Goal: Task Accomplishment & Management: Complete application form

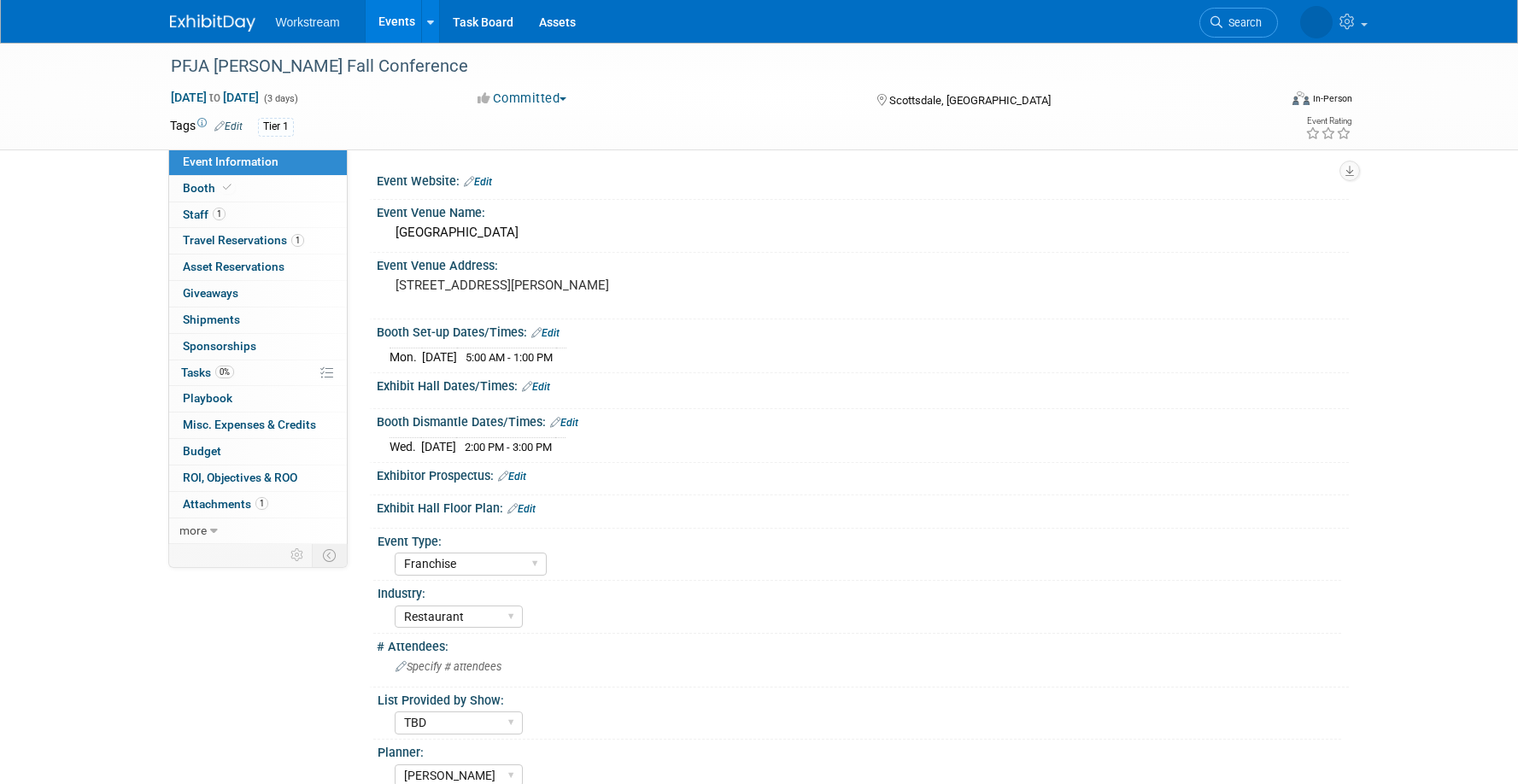
select select "Franchise"
select select "Restaurant"
select select "TBD"
select select "[PERSON_NAME]"
click at [406, 21] on link "Events" at bounding box center [397, 21] width 62 height 43
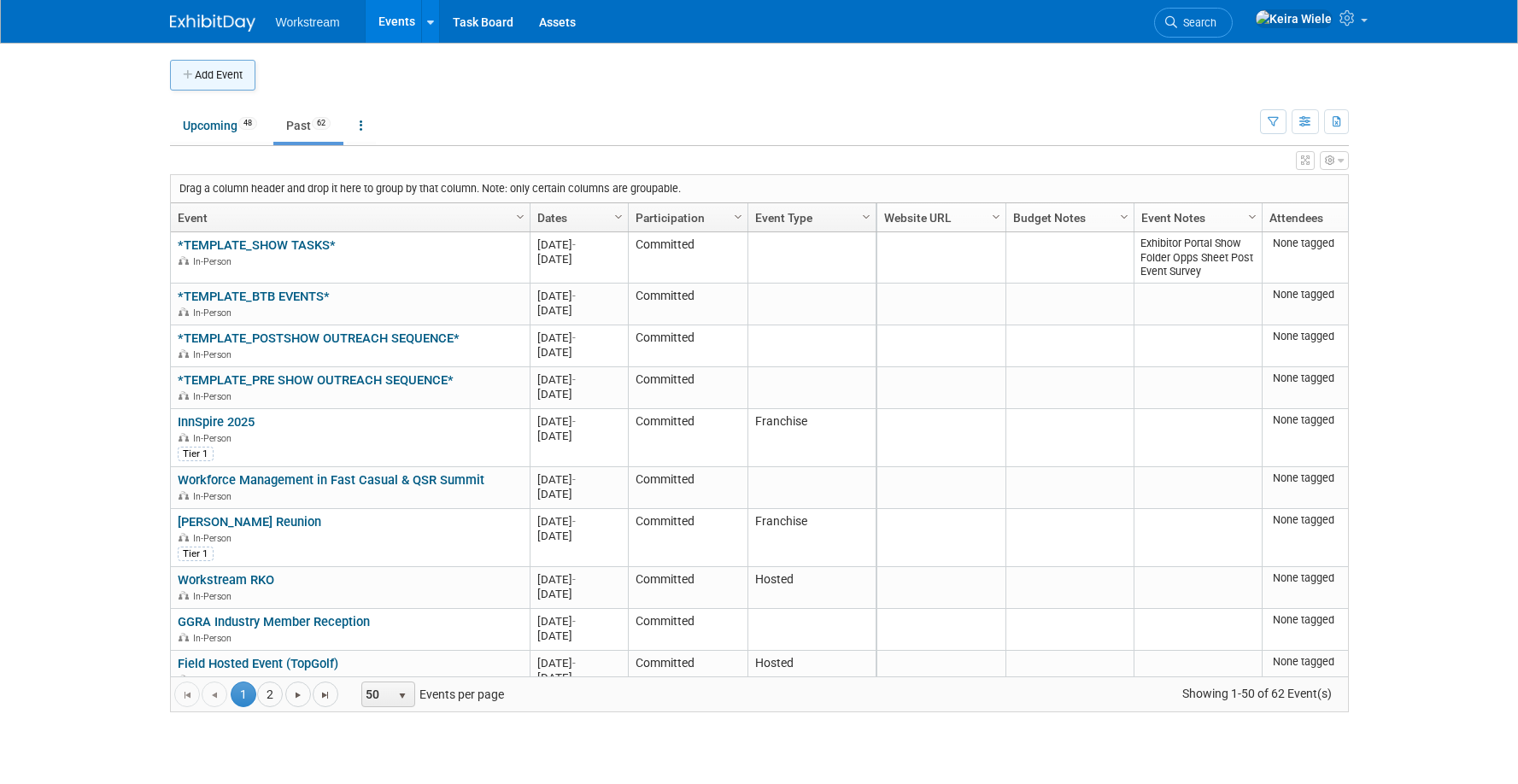
click at [243, 85] on button "Add Event" at bounding box center [213, 76] width 86 height 31
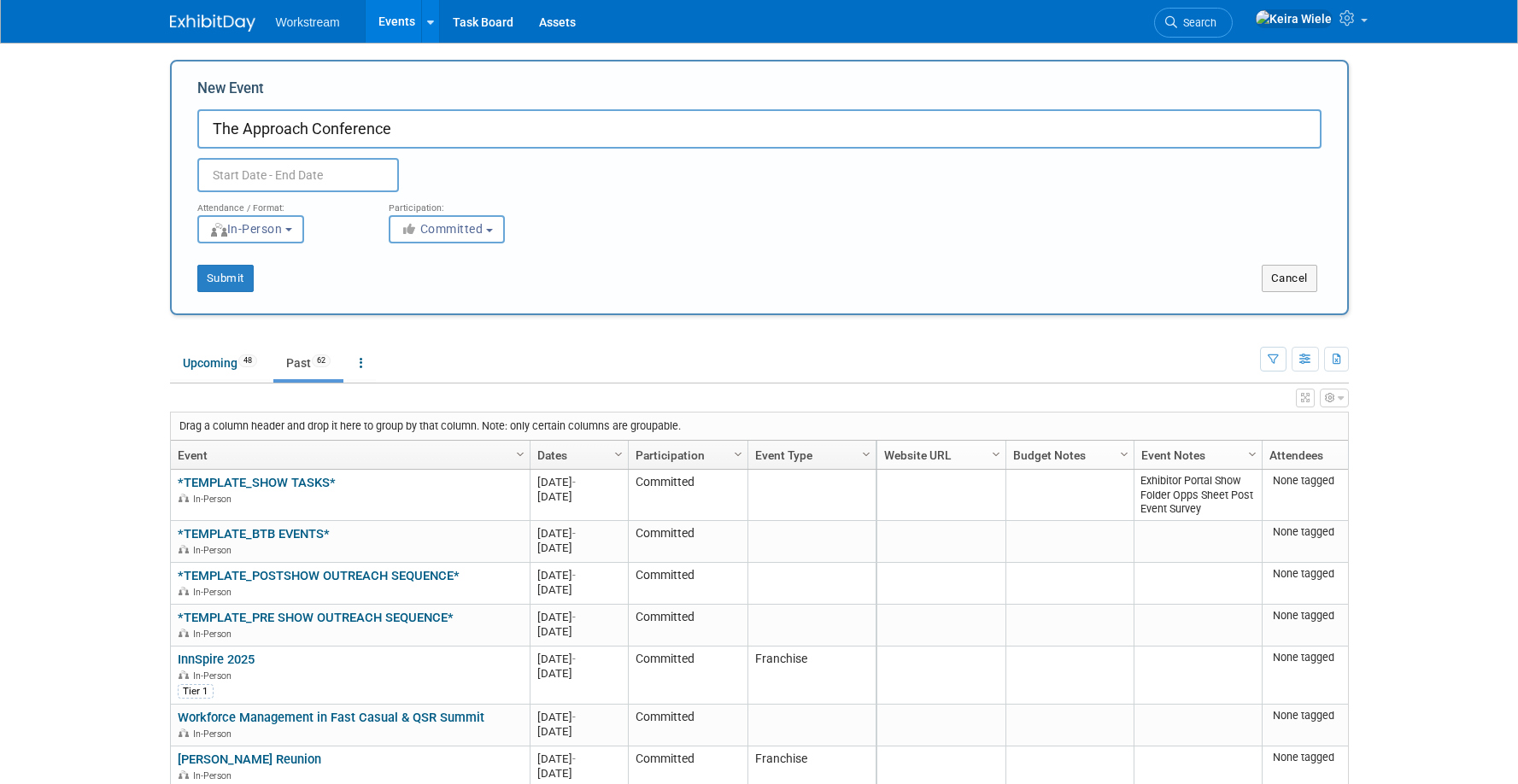
type input "The Approach Conference"
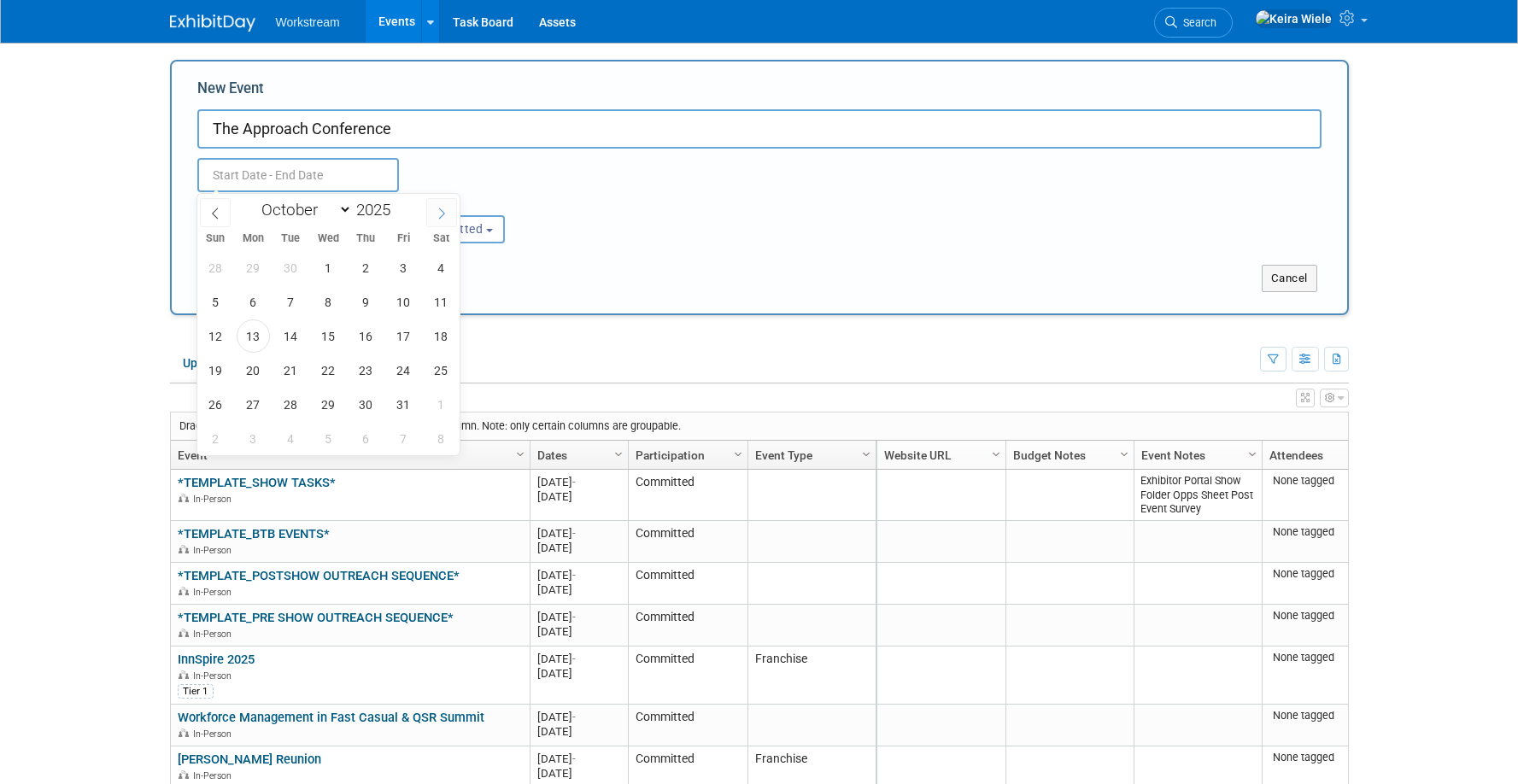
click at [451, 218] on span at bounding box center [442, 213] width 31 height 29
select select "11"
click at [451, 218] on span at bounding box center [442, 213] width 31 height 29
type input "2026"
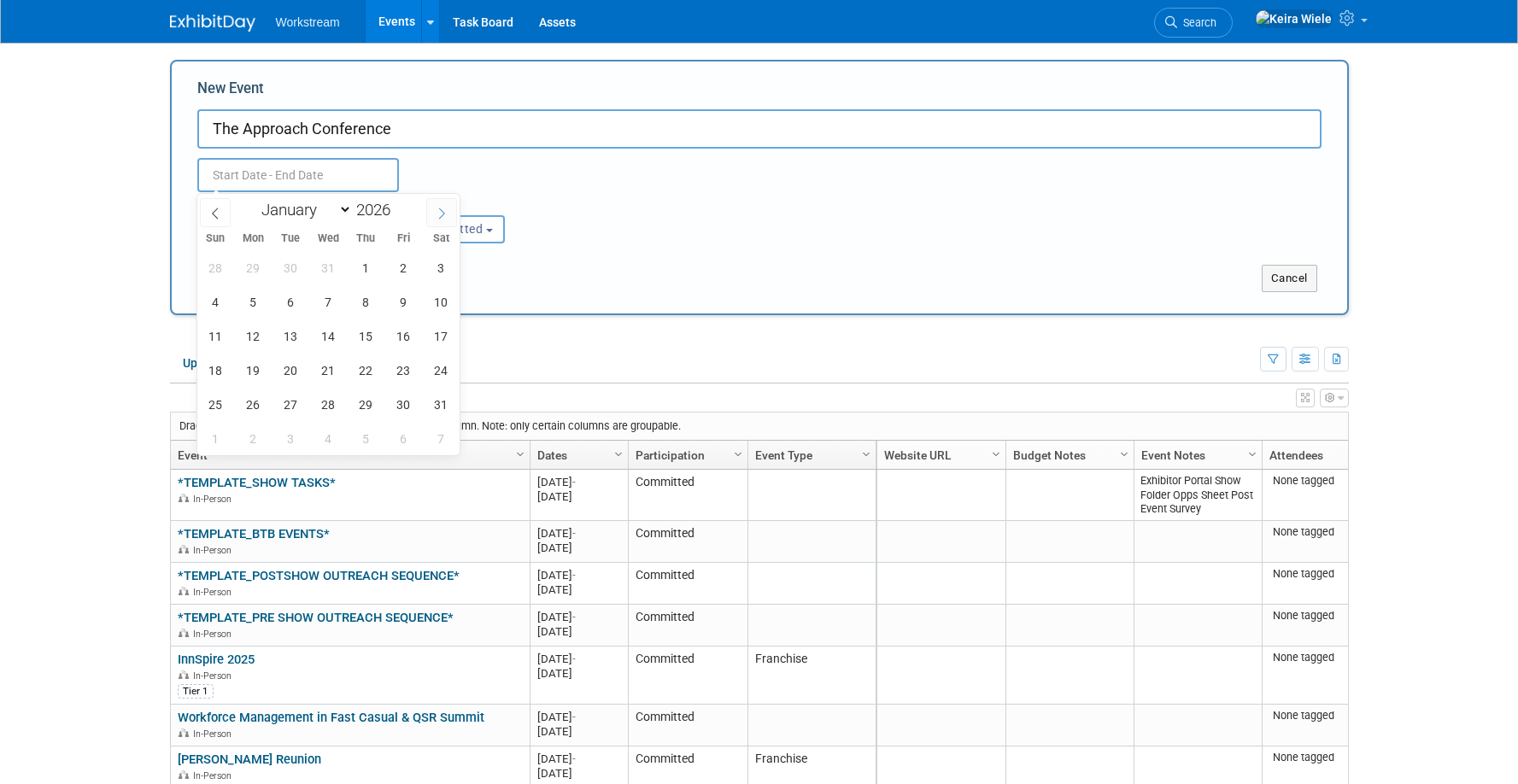
click at [451, 218] on span at bounding box center [442, 213] width 31 height 29
select select "2"
click at [216, 364] on span "22" at bounding box center [216, 370] width 33 height 33
click at [293, 368] on span "24" at bounding box center [291, 370] width 33 height 33
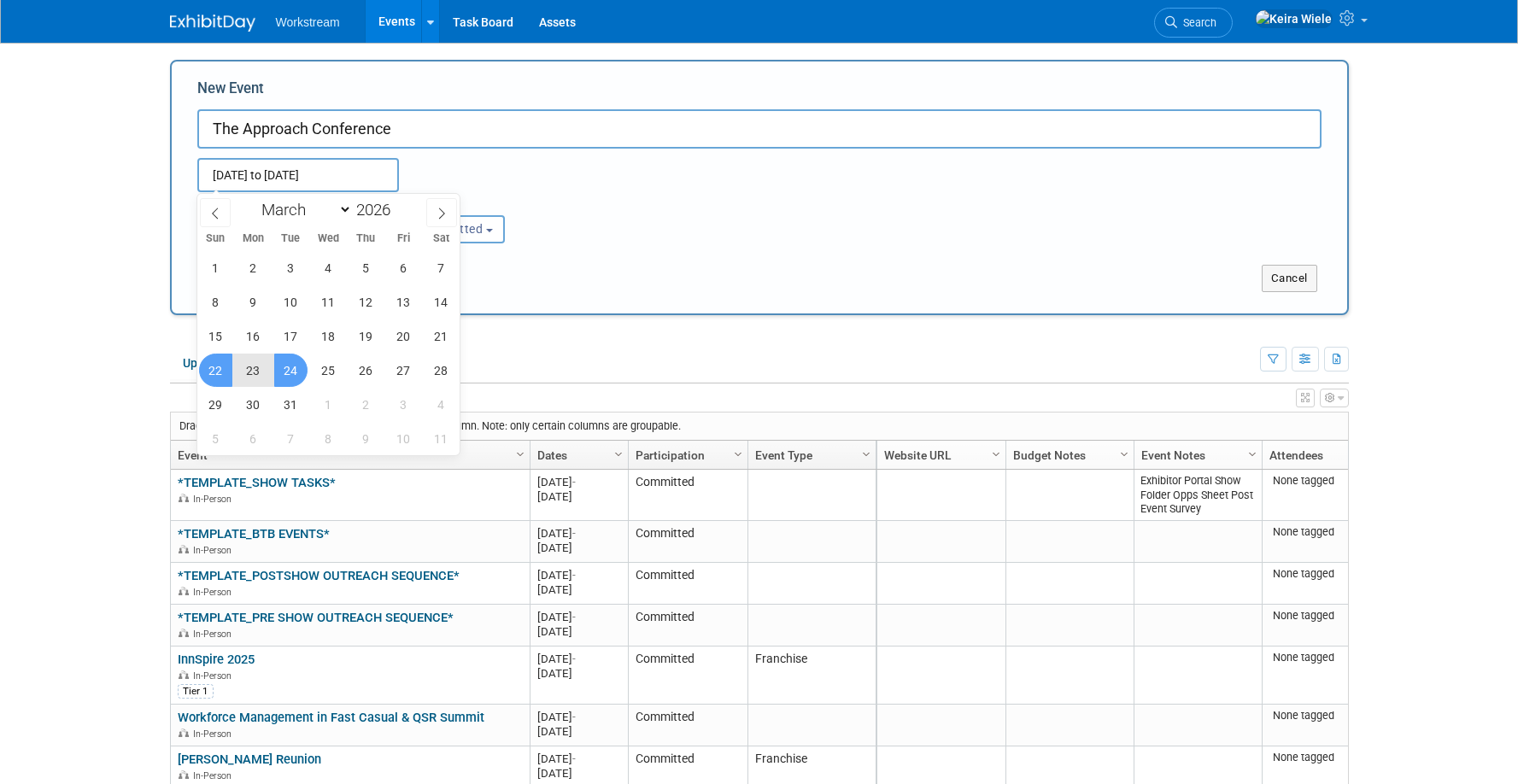
type input "Mar 22, 2026 to Mar 24, 2026"
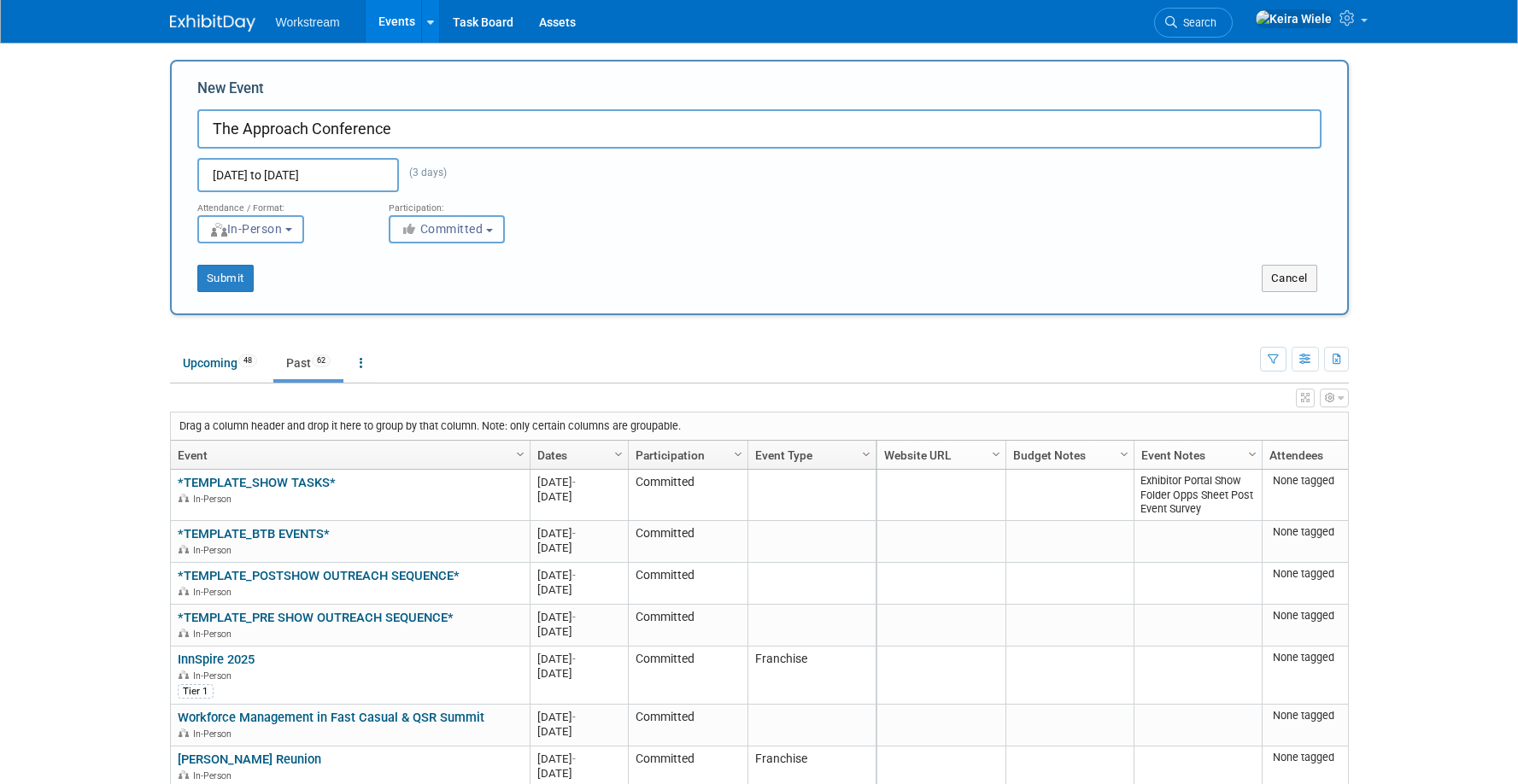
click at [427, 228] on span "Committed" at bounding box center [441, 228] width 83 height 14
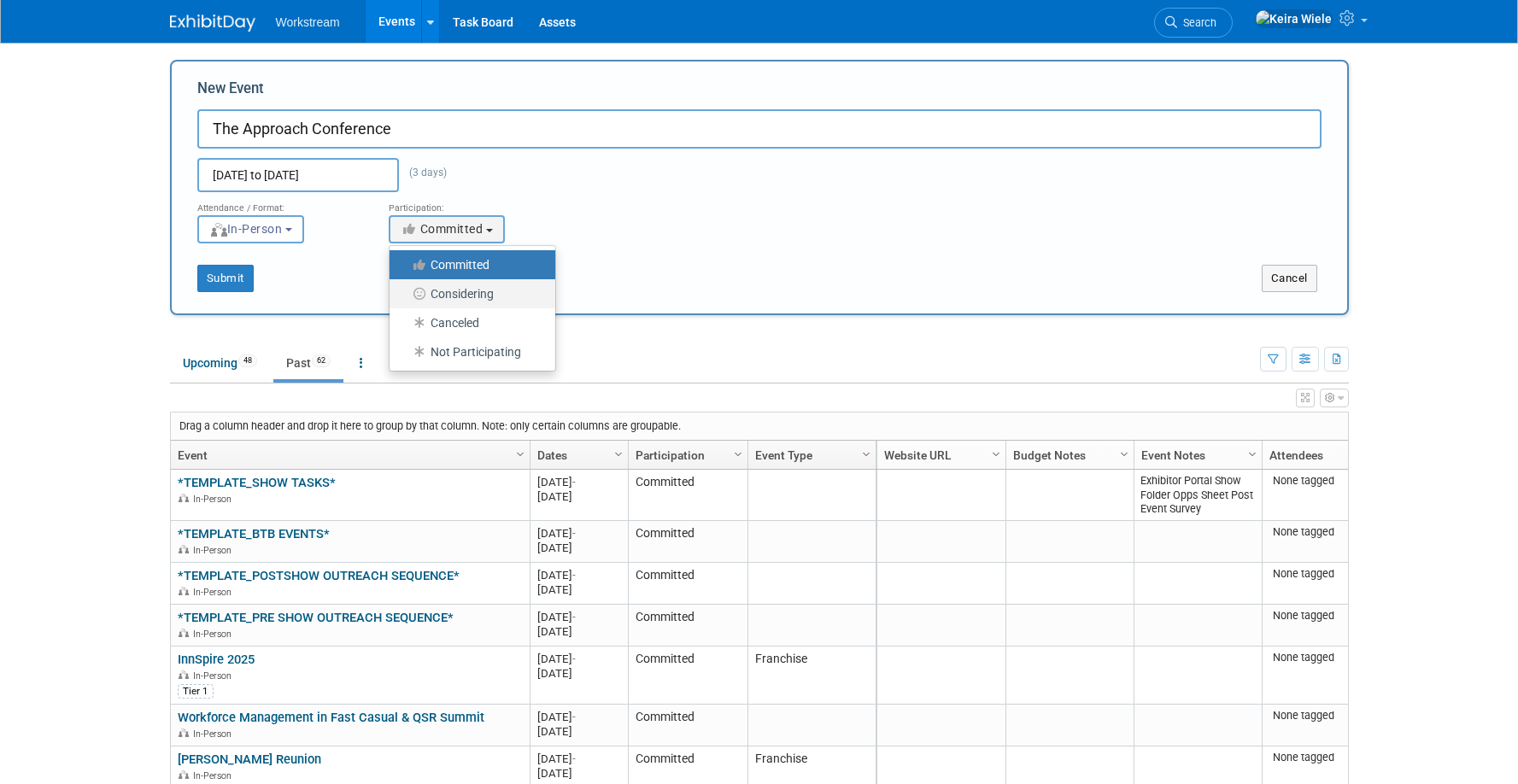
click at [446, 286] on label "Considering" at bounding box center [468, 293] width 140 height 22
click at [405, 289] on input "Considering" at bounding box center [398, 293] width 11 height 11
select select "2"
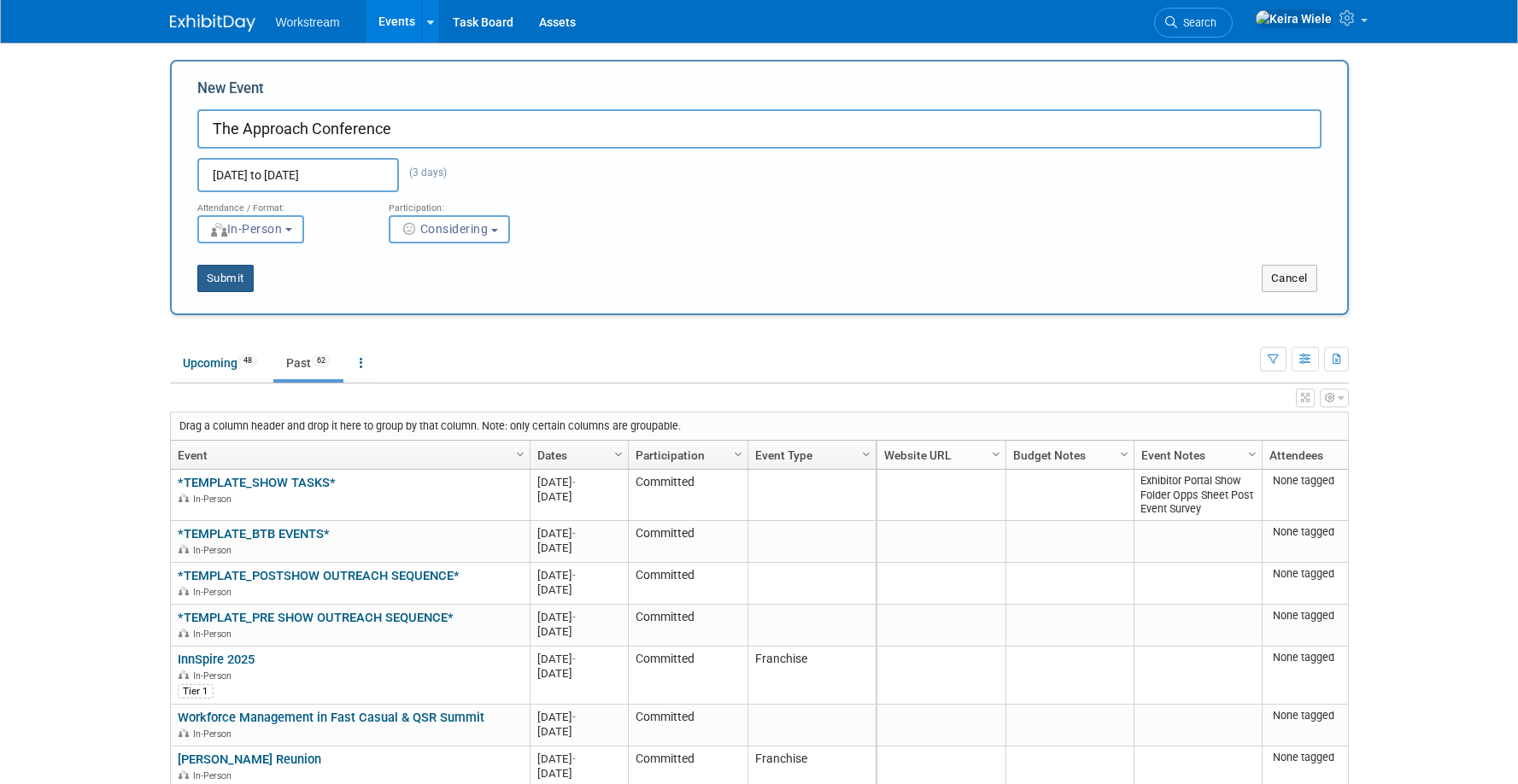
click at [230, 291] on button "Submit" at bounding box center [225, 278] width 56 height 27
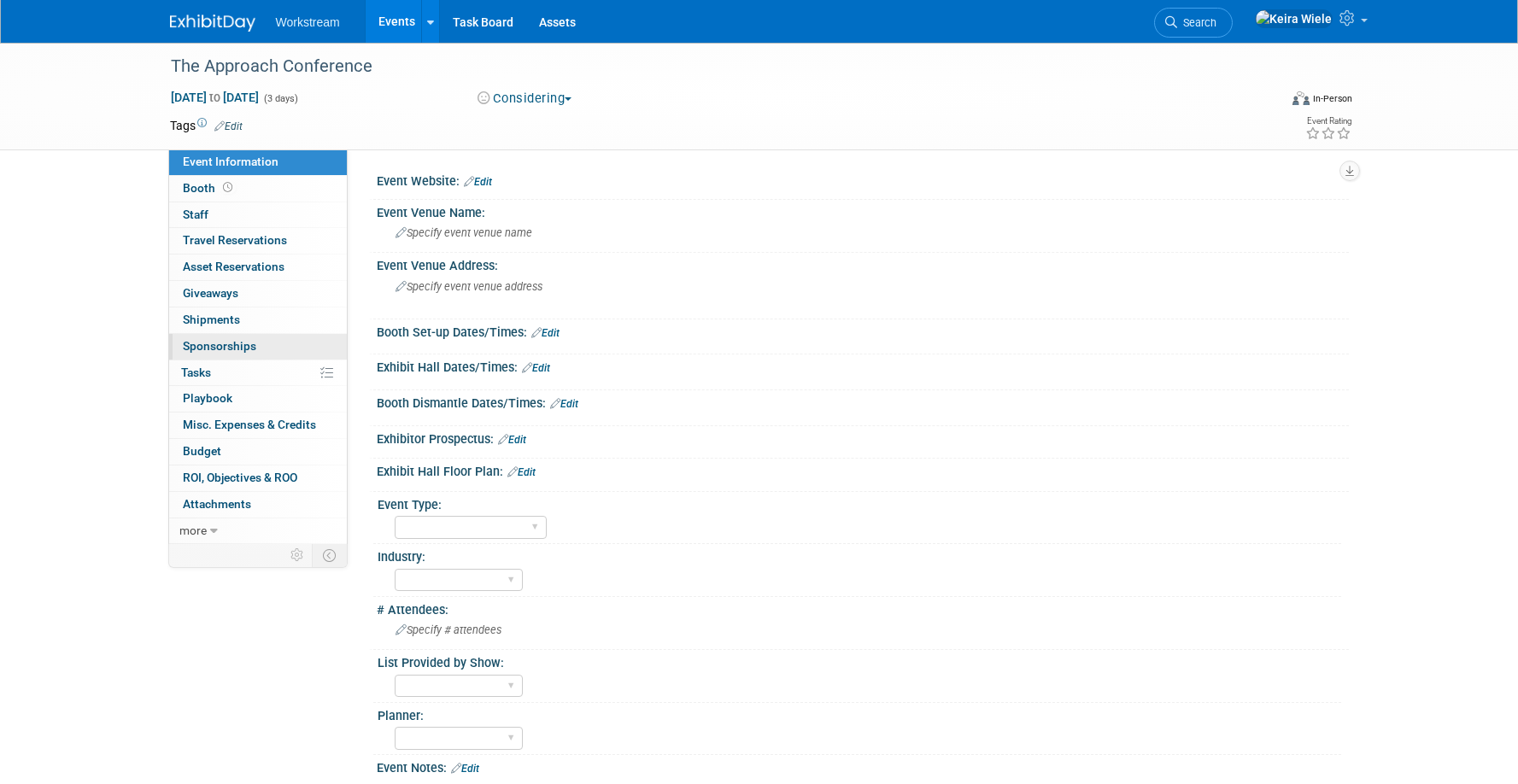
click at [246, 347] on span "Sponsorships 0" at bounding box center [220, 346] width 74 height 14
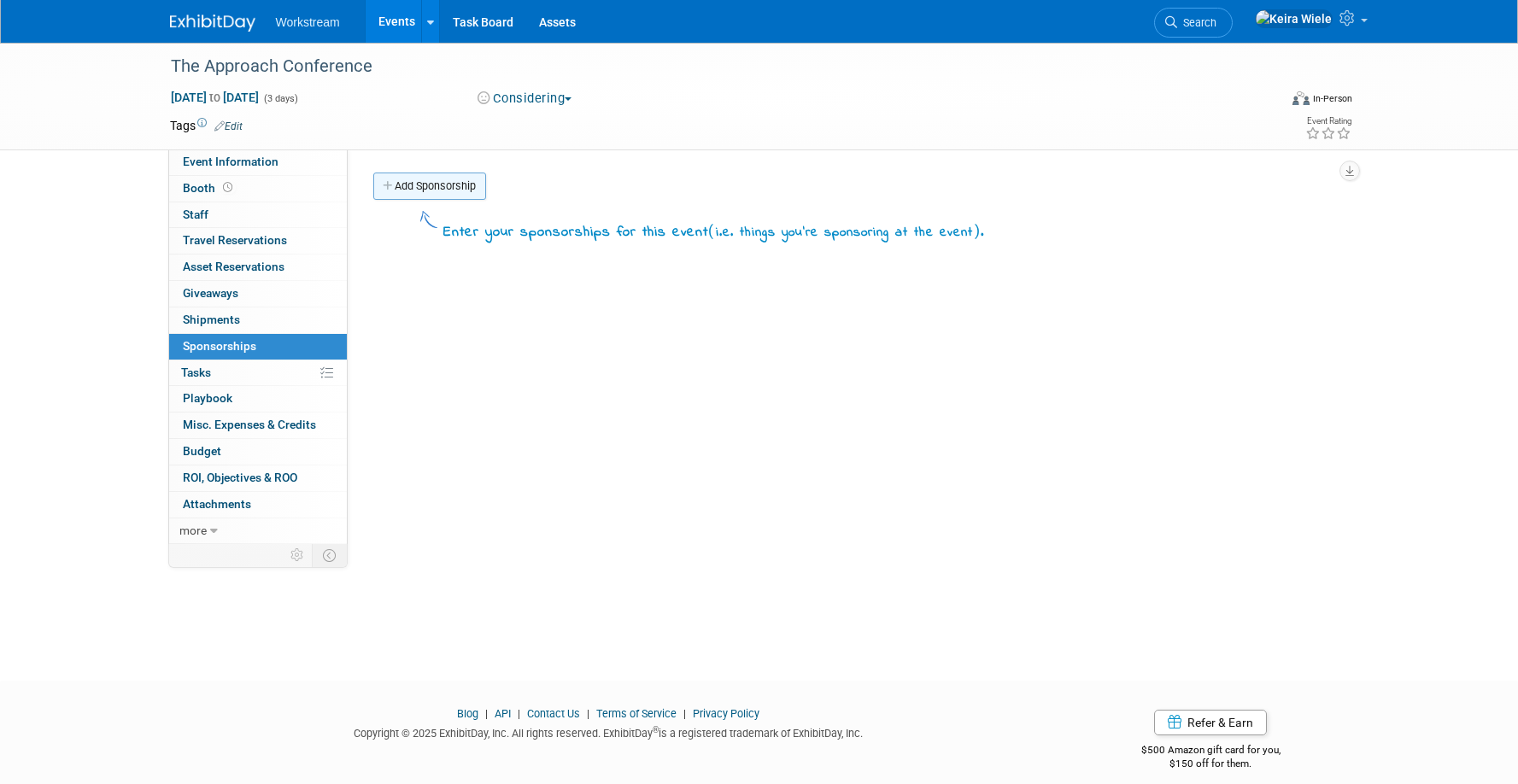
click at [455, 189] on link "Add Sponsorship" at bounding box center [430, 187] width 113 height 27
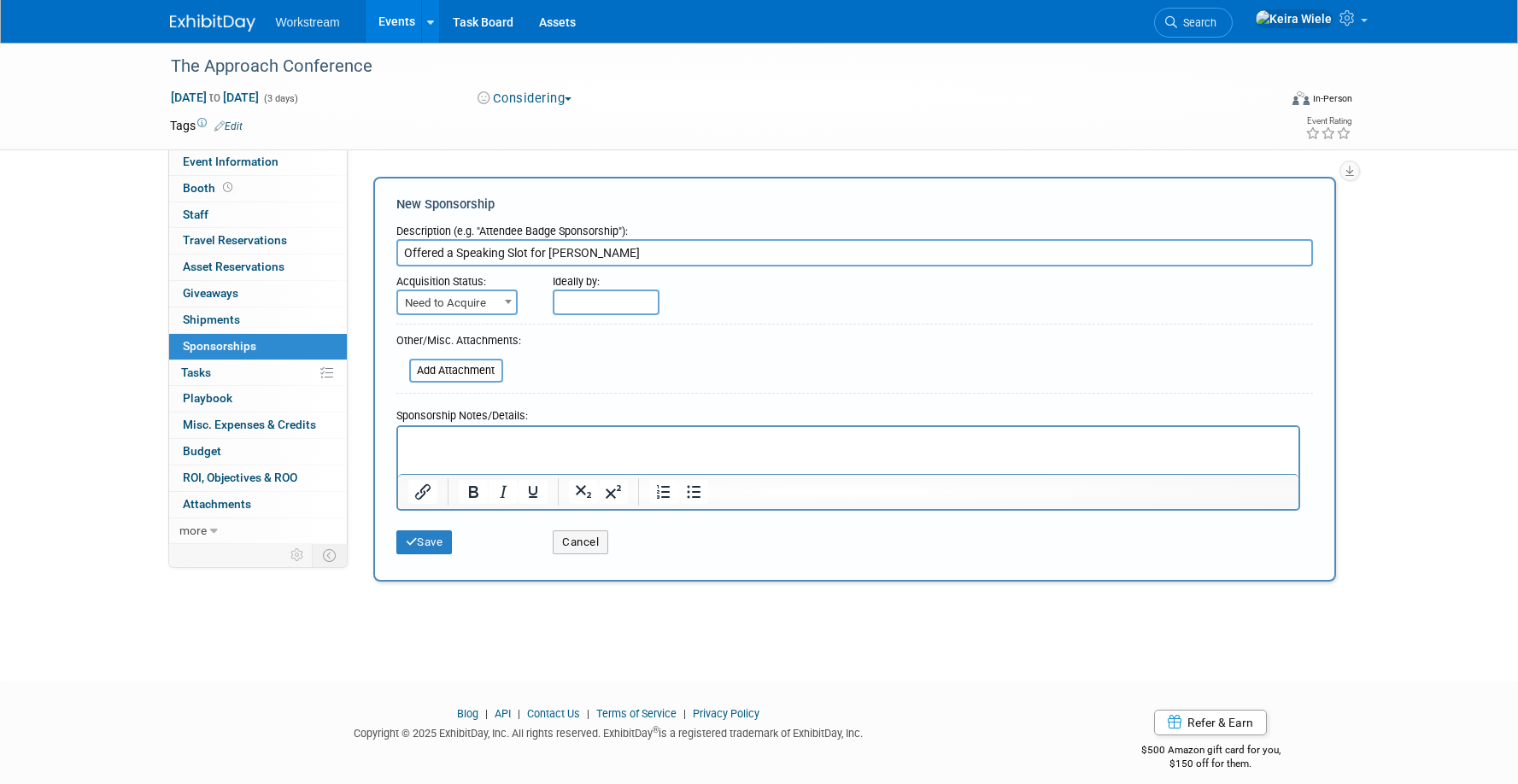
type input "Offered a Speaking Slot for Desmond"
click at [632, 308] on body "Workstream Events Add Event Bulk Upload Events Shareable Event Boards Recently …" at bounding box center [759, 392] width 1518 height 784
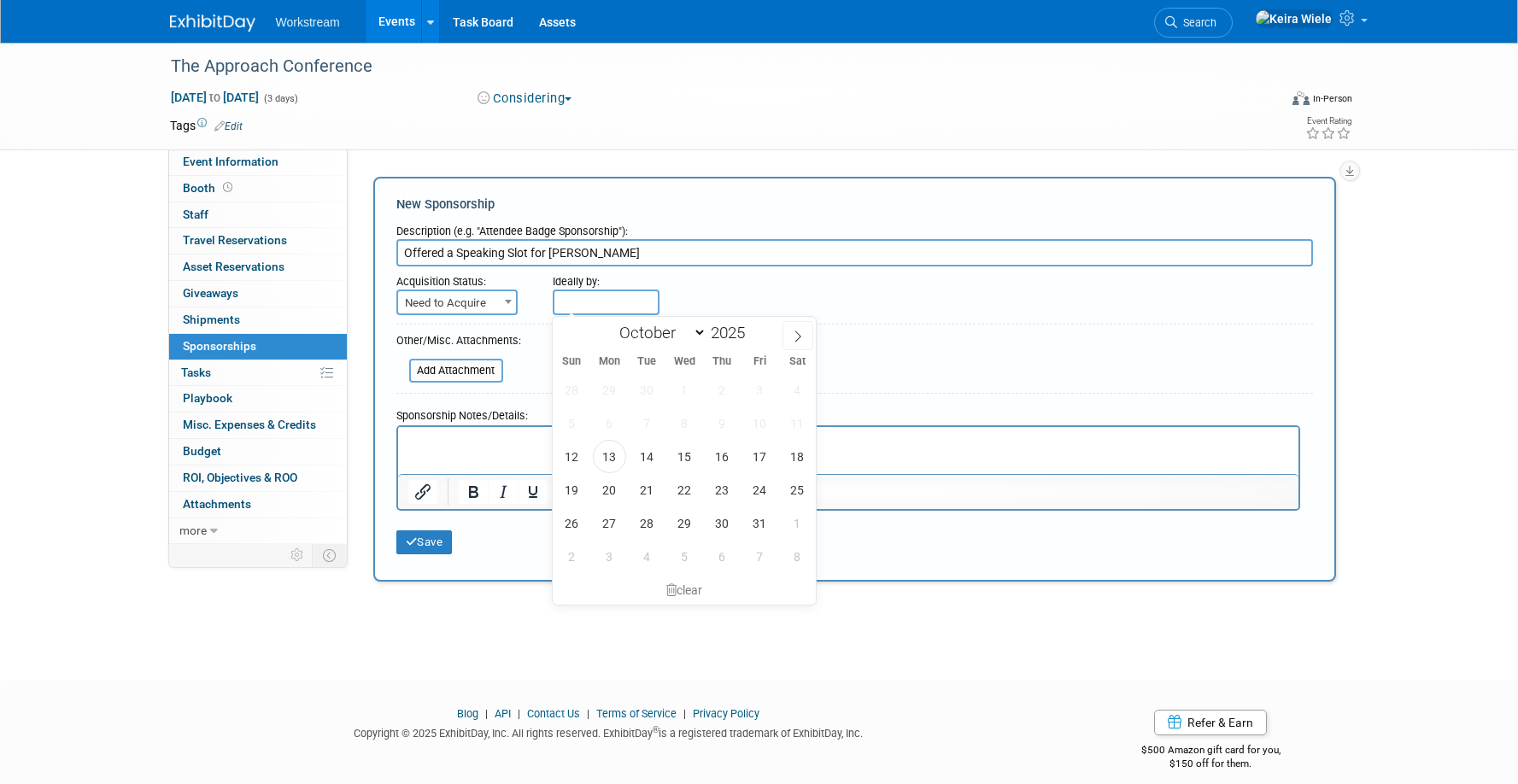
click at [483, 314] on form "Description (e.g. "Attendee Badge Sponsorship"): Offered a Speaking Slot for De…" at bounding box center [854, 389] width 916 height 347
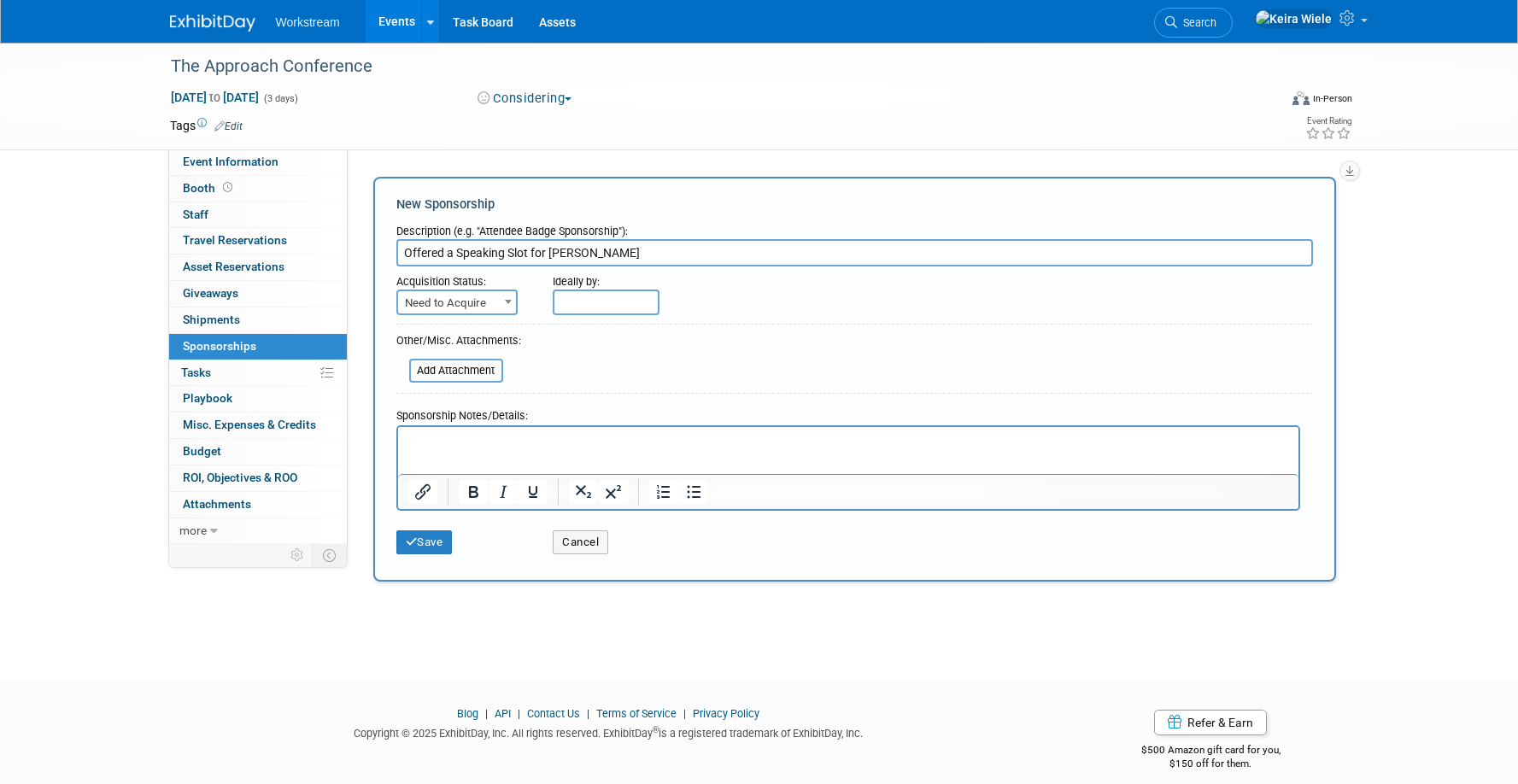
click at [490, 296] on span "Need to Acquire" at bounding box center [457, 303] width 118 height 24
click at [594, 368] on form "Description (e.g. "Attendee Badge Sponsorship"): Offered a Speaking Slot for De…" at bounding box center [854, 389] width 916 height 347
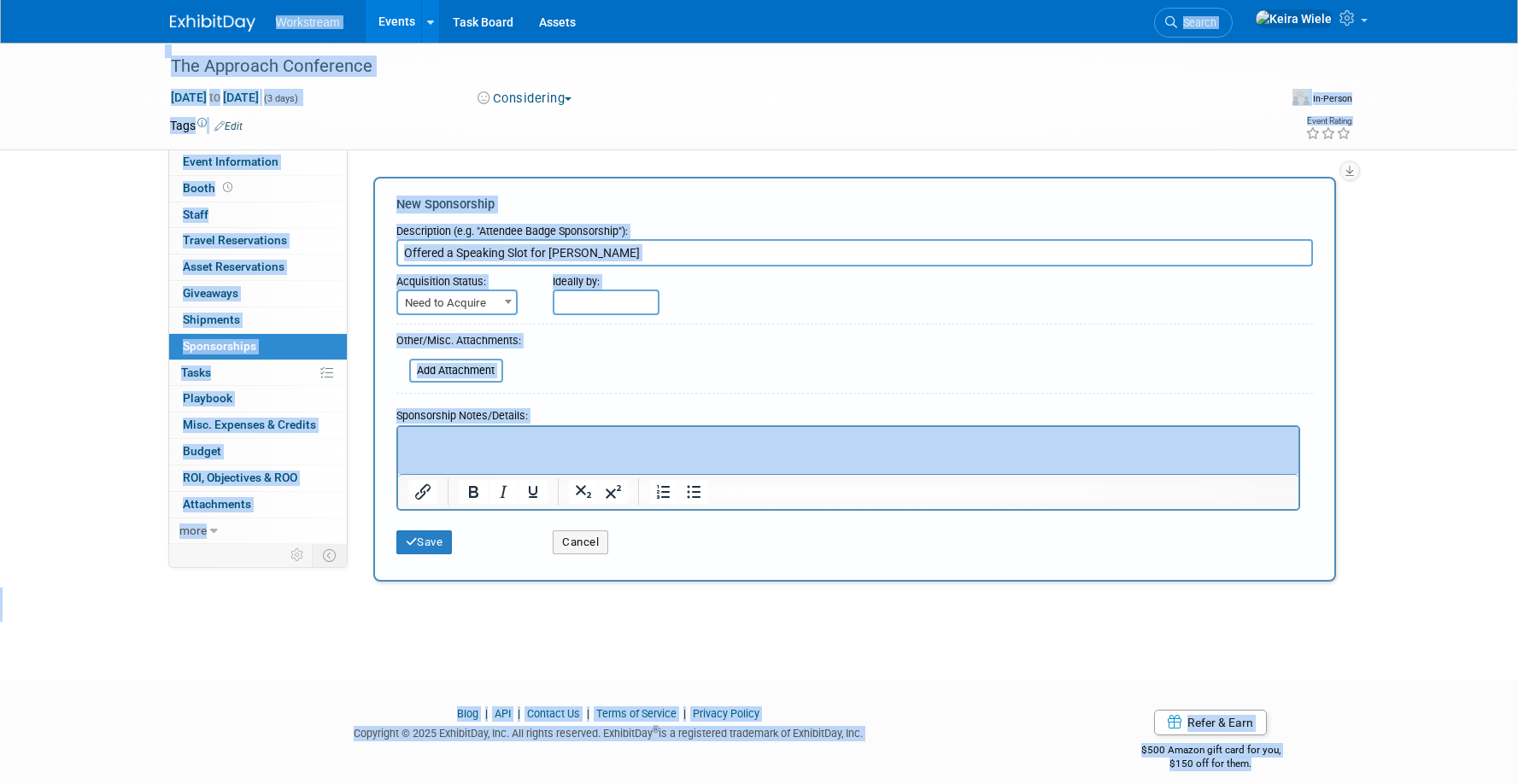
click at [560, 239] on input "Offered a Speaking Slot for Desmond" at bounding box center [854, 253] width 916 height 27
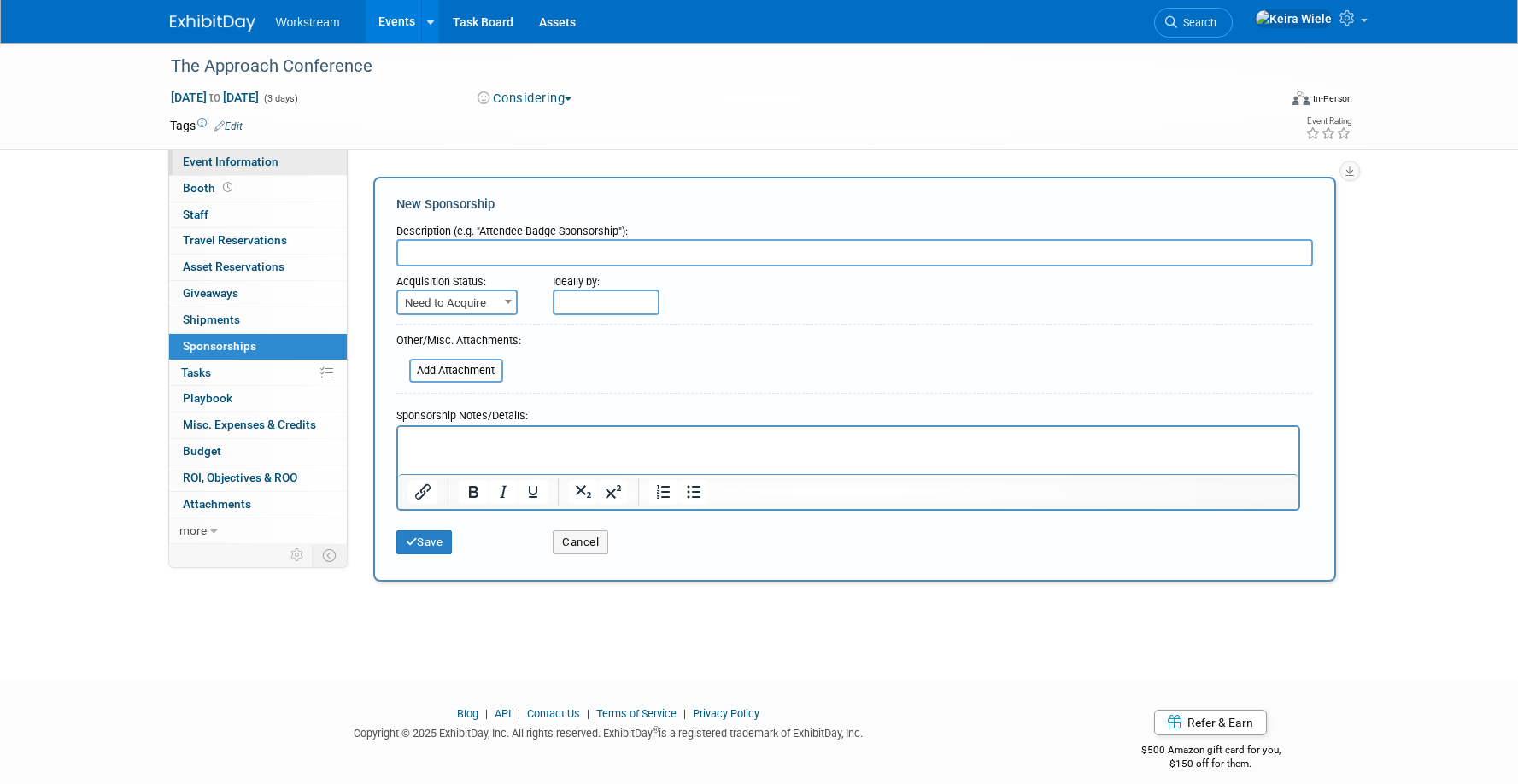
click at [278, 158] on link "Event Information" at bounding box center [258, 162] width 178 height 25
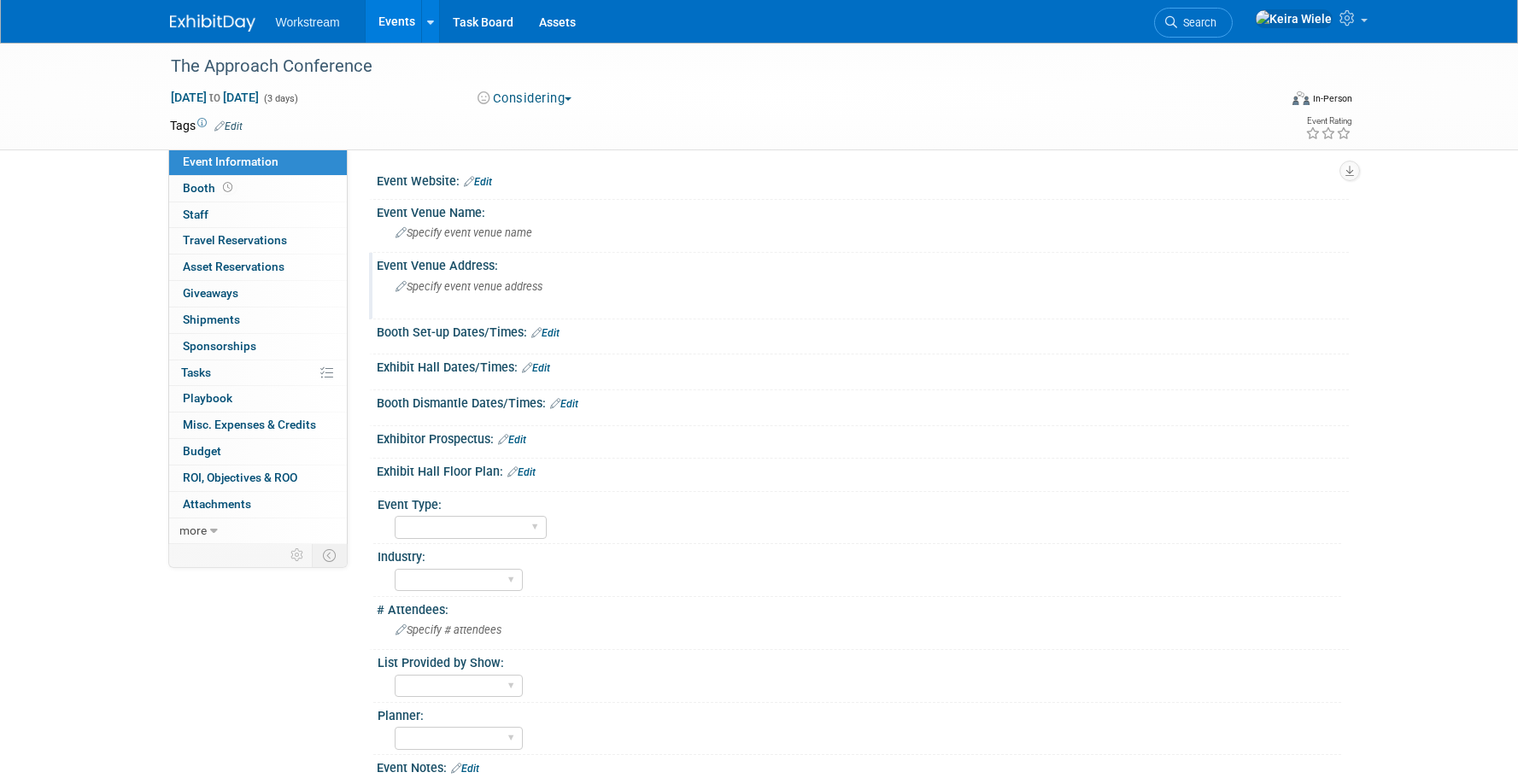
scroll to position [203, 0]
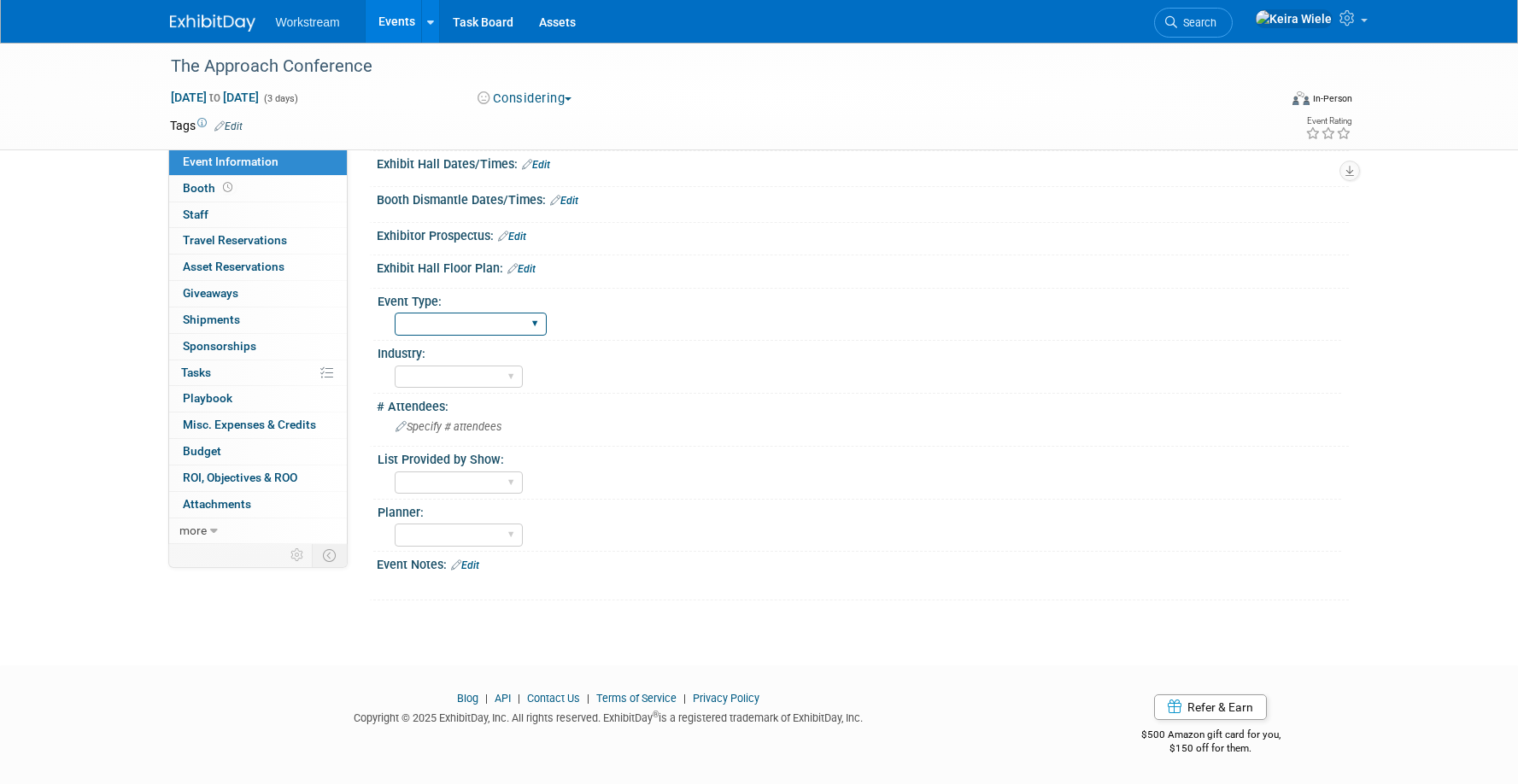
click at [495, 321] on select "Hosted Franchise Association Industry/Independent Food Distributor" at bounding box center [470, 324] width 152 height 23
select select "Franchise"
click at [395, 313] on select "Hosted Franchise Association Industry/Independent Food Distributor" at bounding box center [470, 324] width 152 height 23
click at [476, 371] on select "Accounting Broker/Benefits Restaurant Healthcare Hospitality Misc/Other" at bounding box center [459, 377] width 128 height 23
select select "Restaurant"
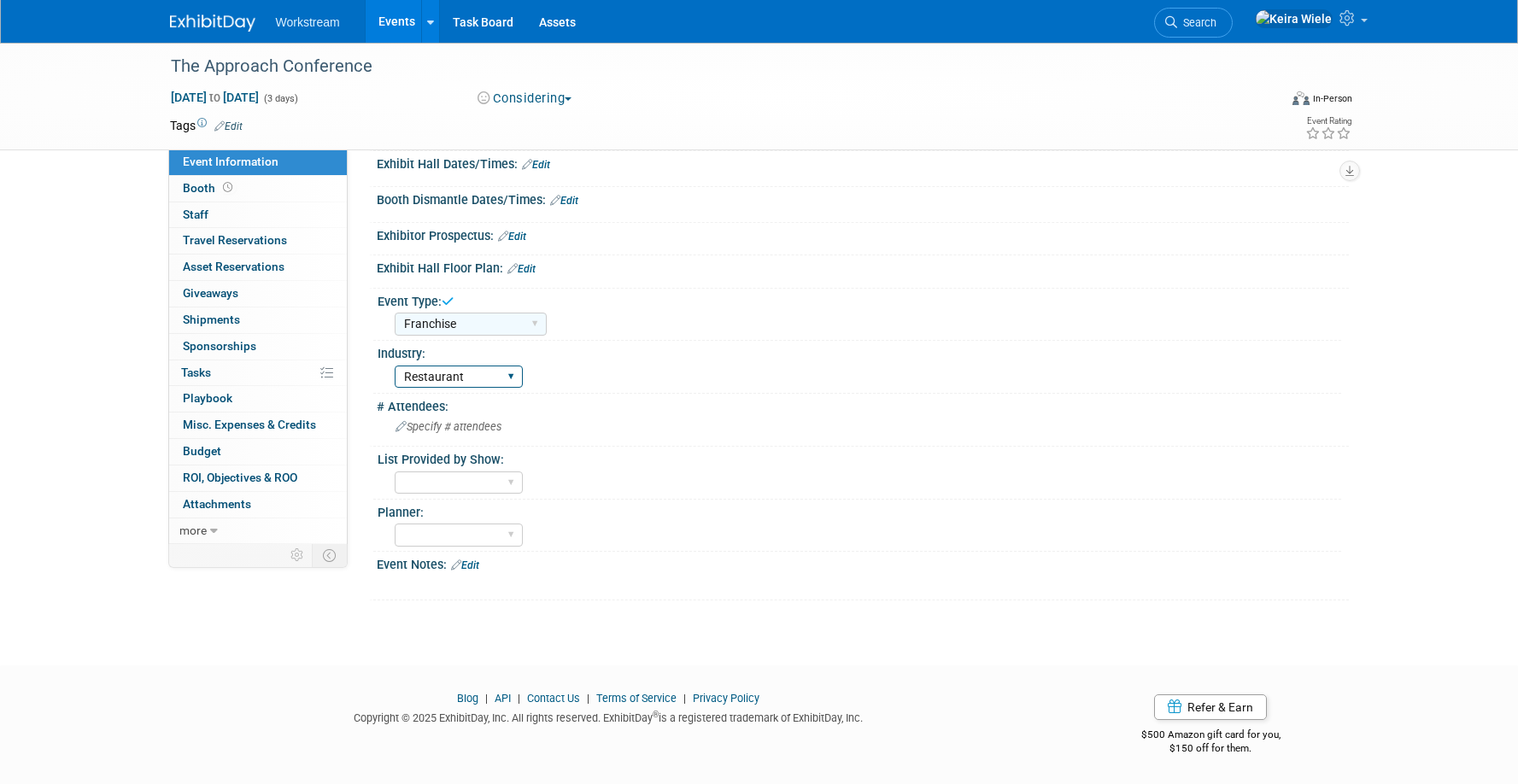
click at [395, 365] on select "Accounting Broker/Benefits Restaurant Healthcare Hospitality Misc/Other" at bounding box center [459, 377] width 128 height 23
click at [465, 422] on span "Specify # attendees" at bounding box center [448, 426] width 106 height 13
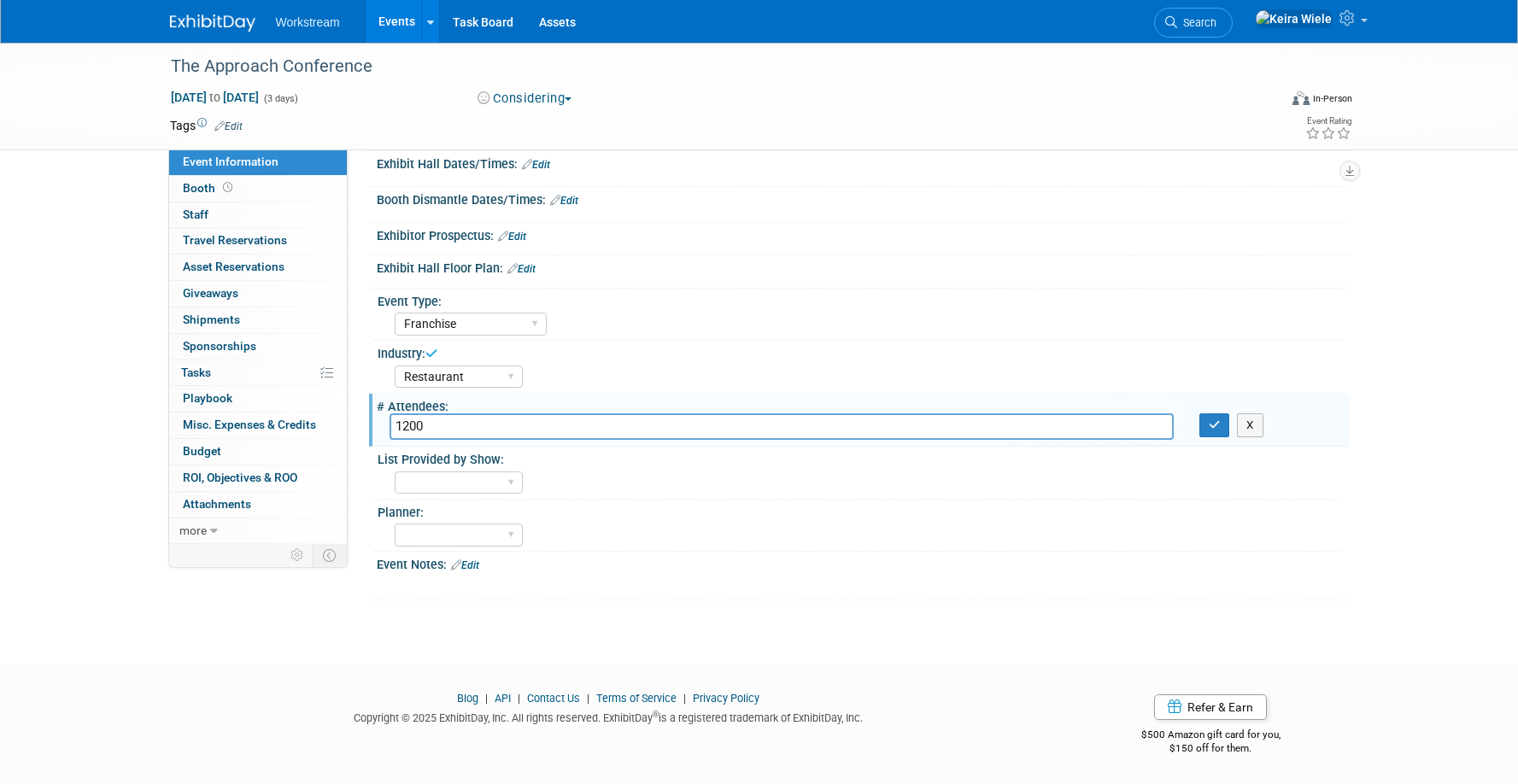
type input "1200"
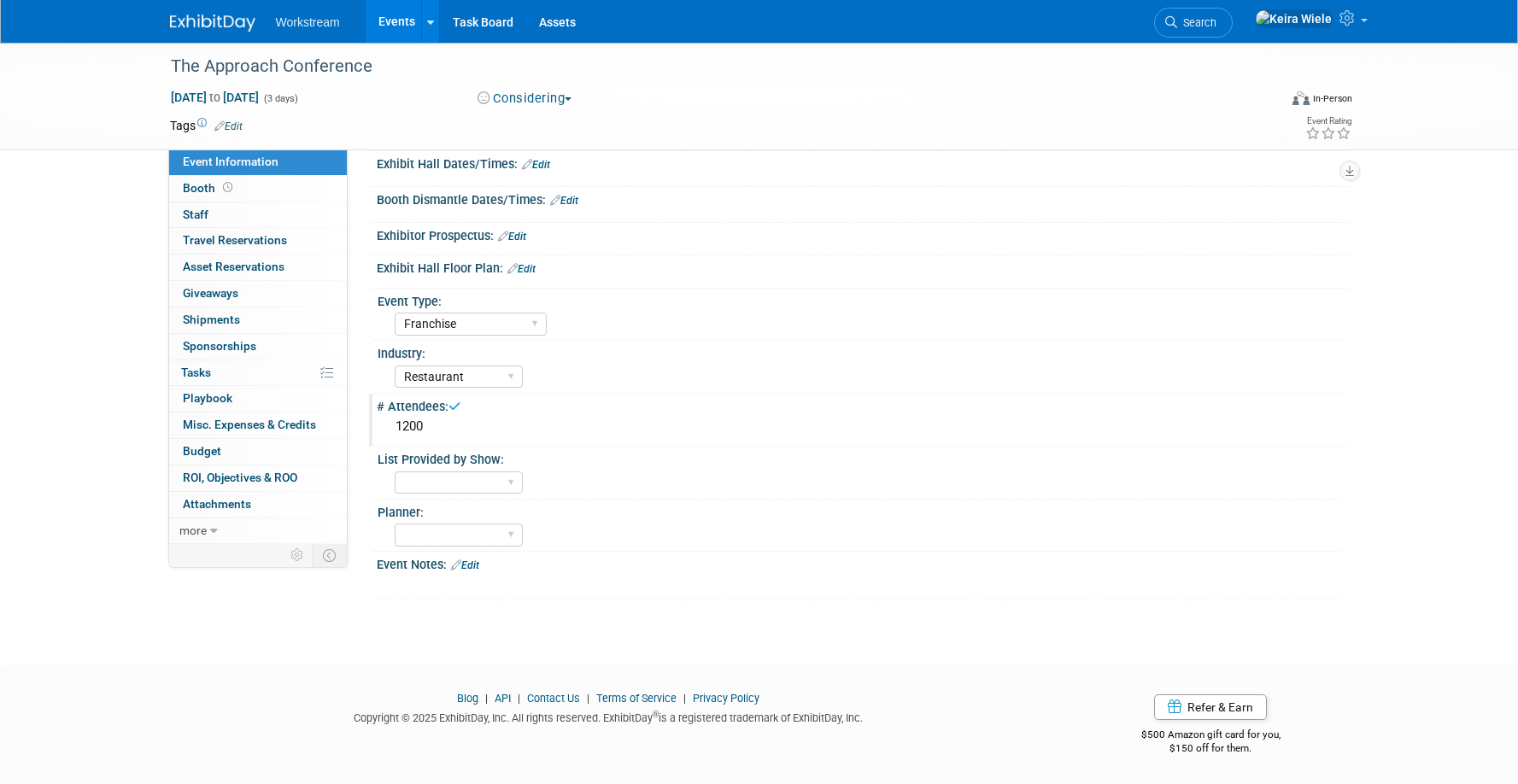
click at [470, 560] on link "Edit" at bounding box center [465, 565] width 28 height 12
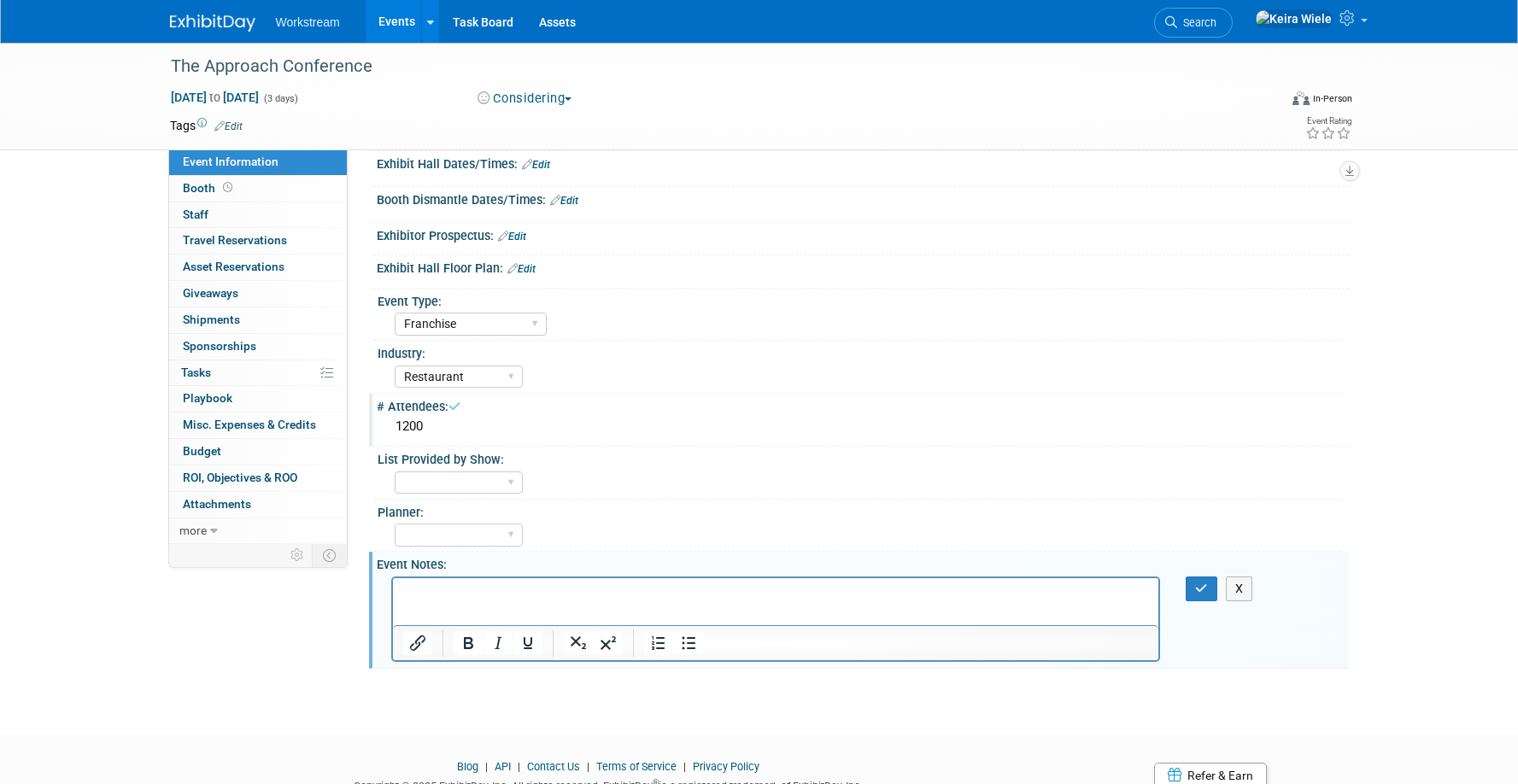
scroll to position [0, 0]
click at [1201, 588] on icon "button" at bounding box center [1200, 588] width 13 height 12
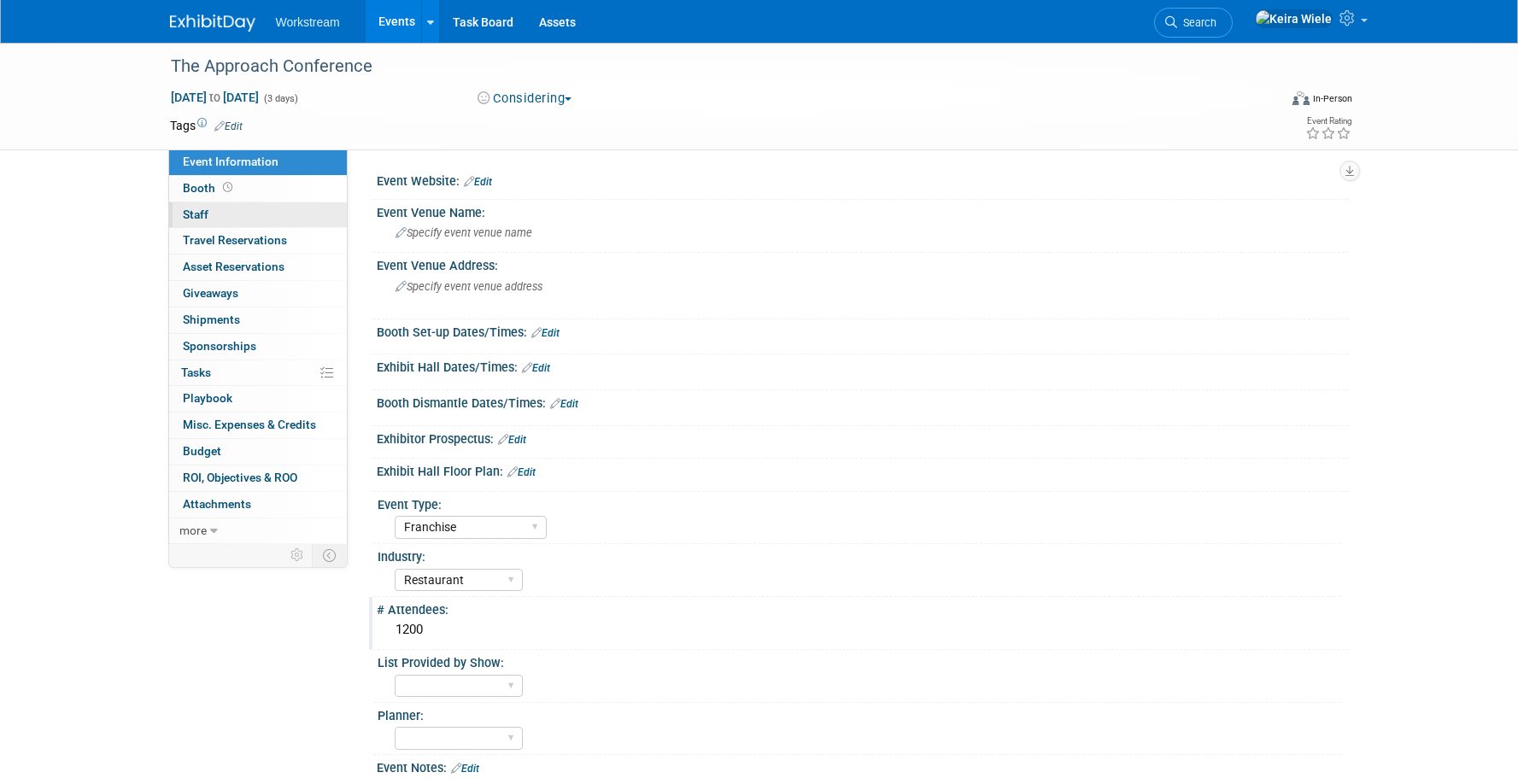
click at [294, 219] on link "0 Staff 0" at bounding box center [258, 215] width 178 height 25
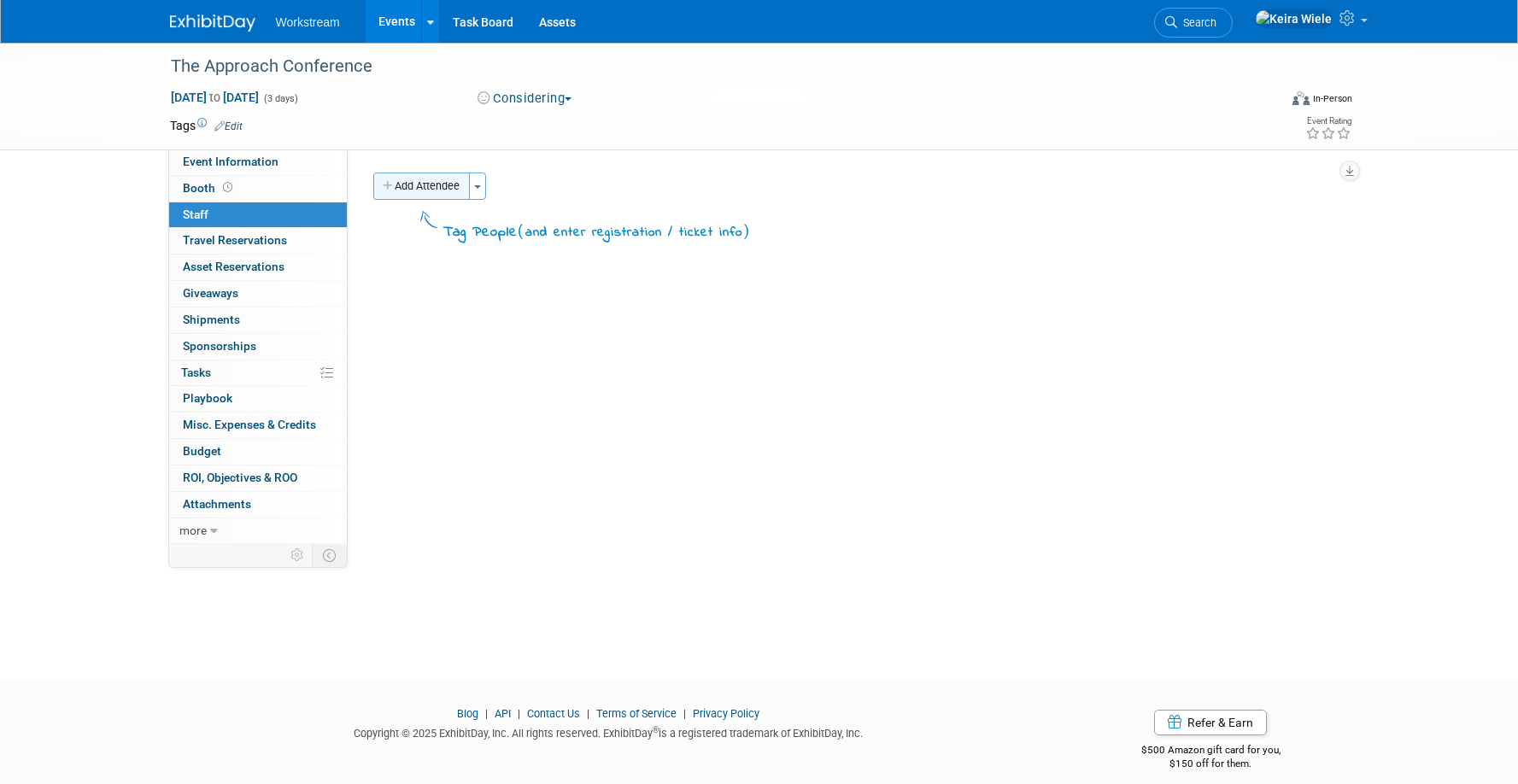
click at [419, 175] on button "Add Attendee" at bounding box center [421, 187] width 96 height 27
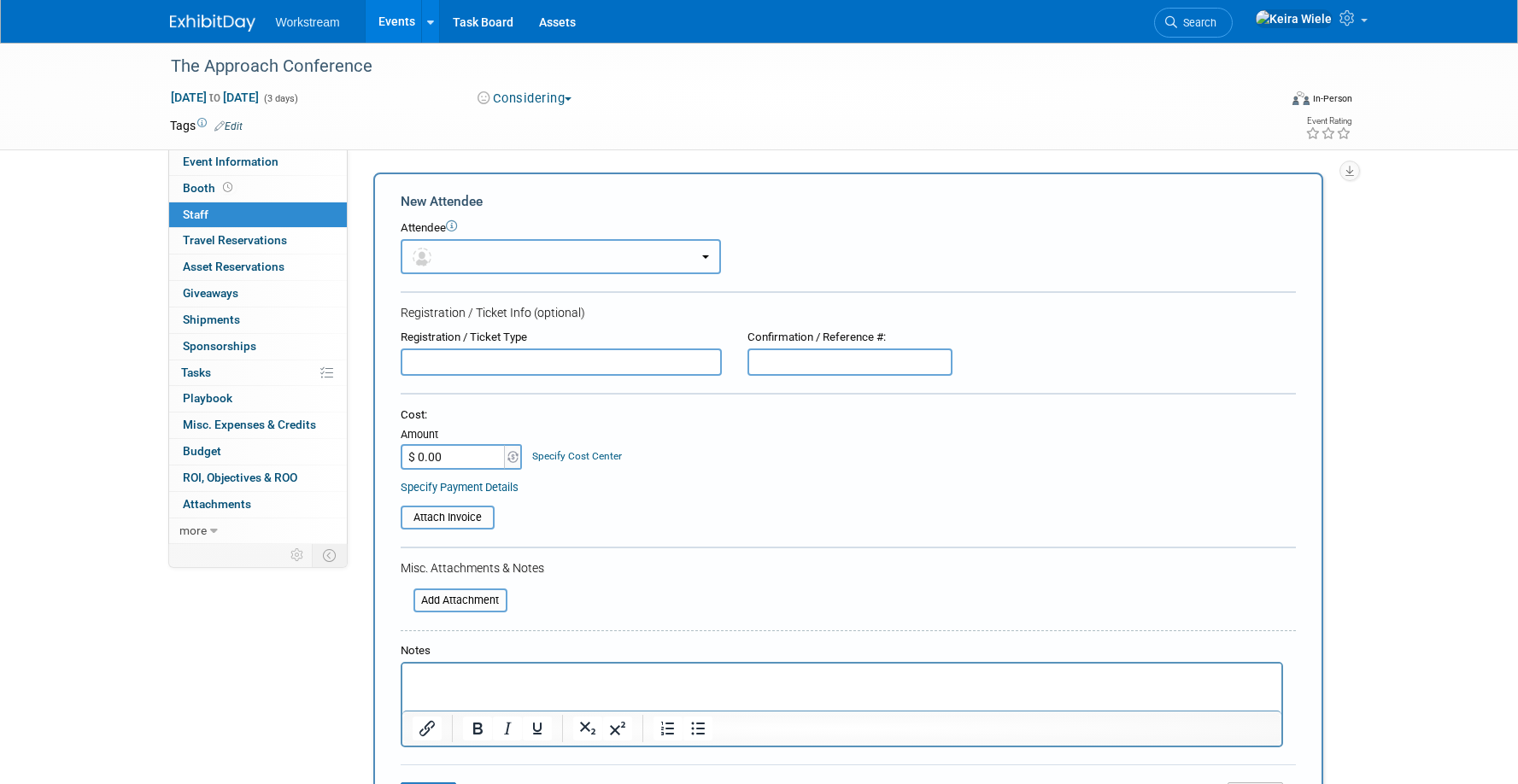
click at [482, 269] on button "button" at bounding box center [561, 256] width 321 height 35
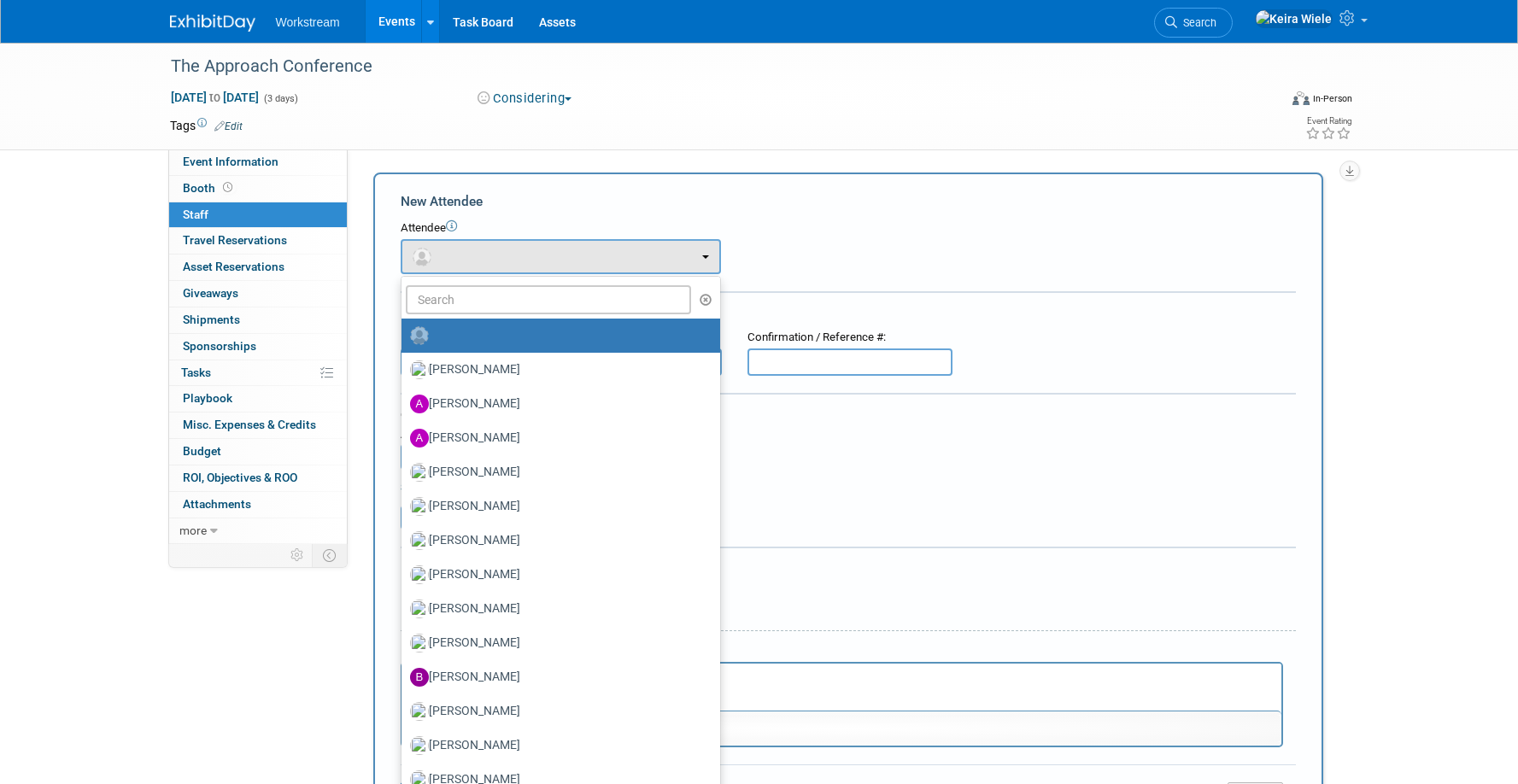
click at [865, 157] on div "Event Website: Edit Event Venue Name: Specify event venue name Edit Save Change…" at bounding box center [848, 347] width 1001 height 394
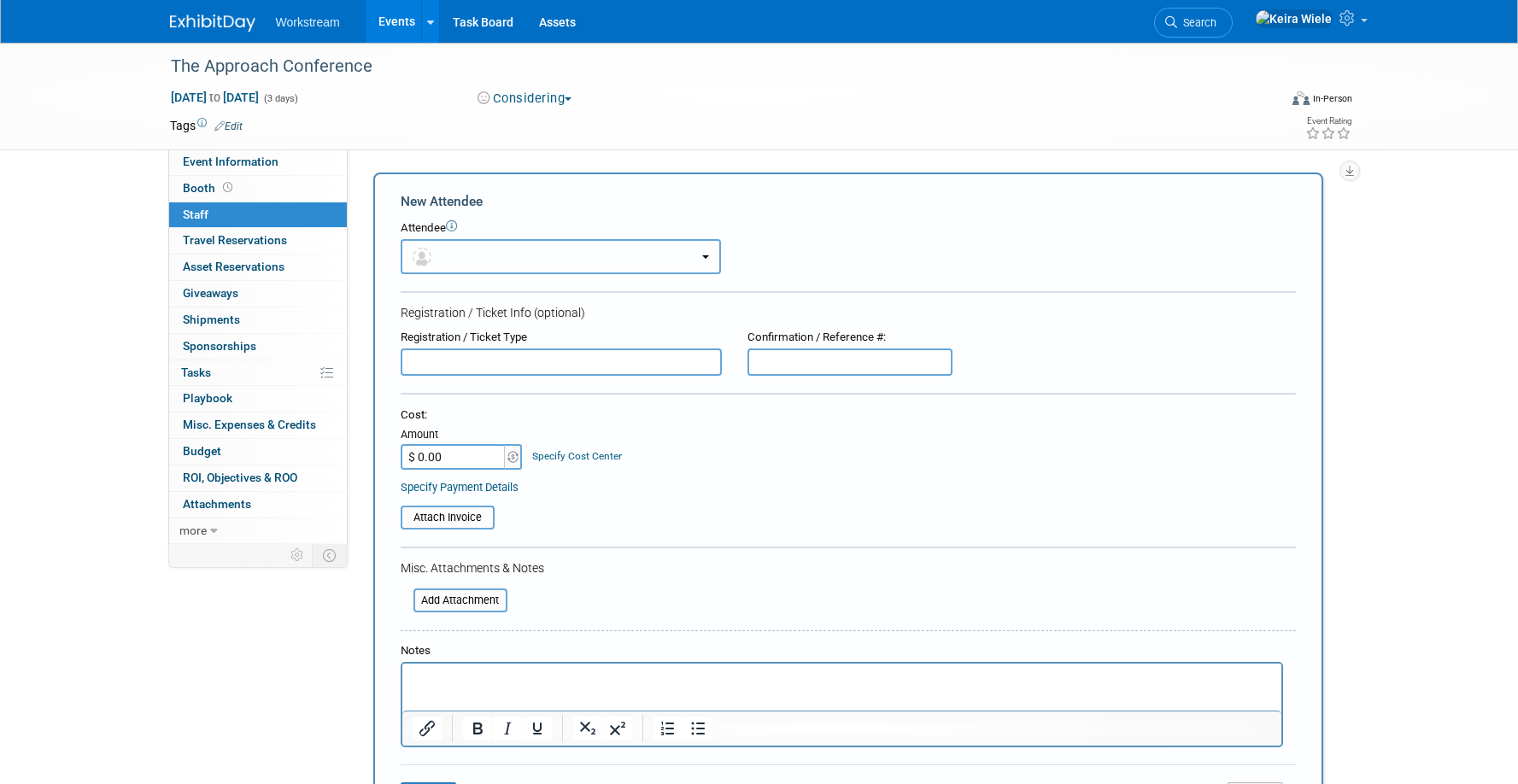
click at [609, 241] on button "button" at bounding box center [561, 256] width 321 height 35
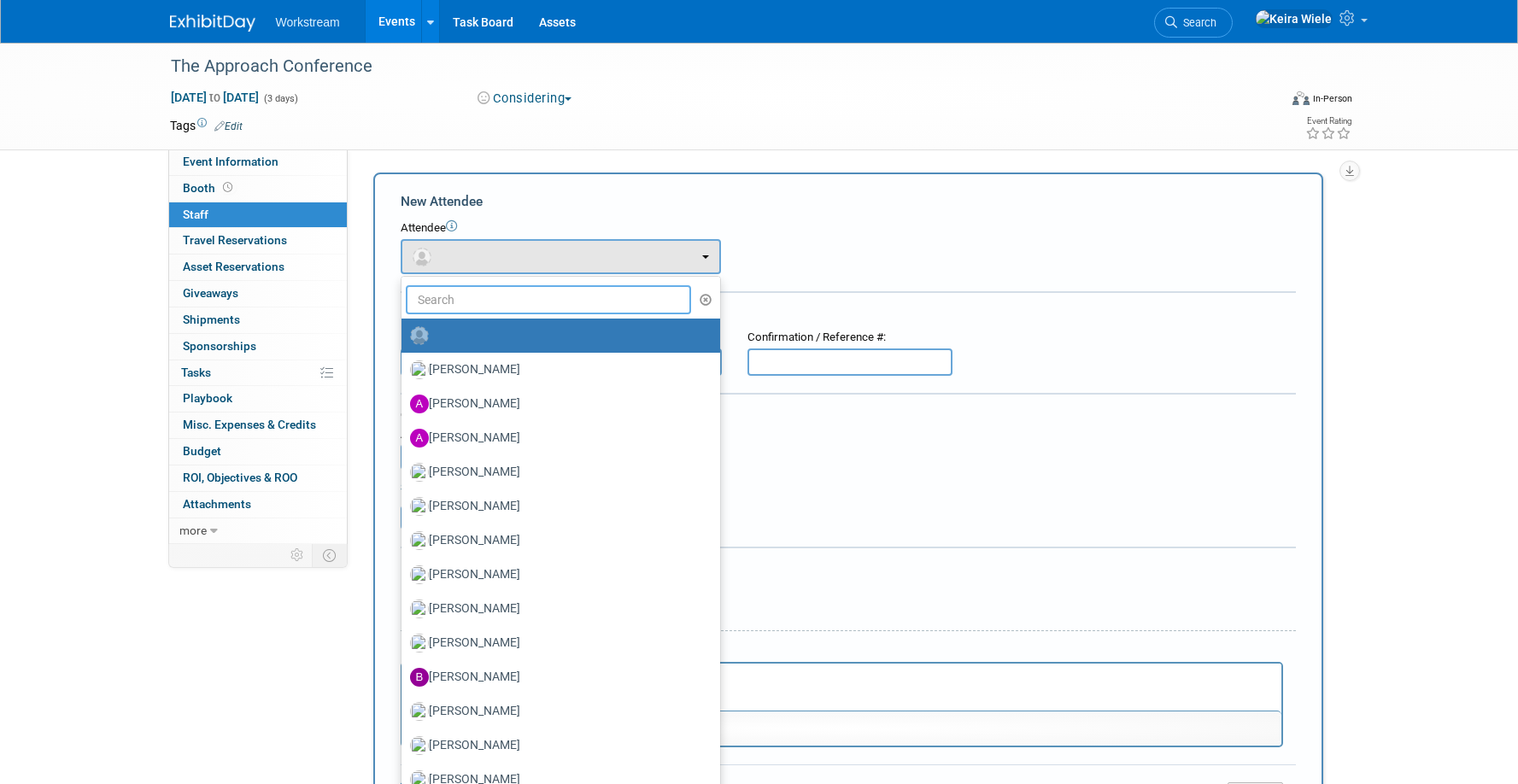
click at [570, 296] on input "text" at bounding box center [548, 300] width 286 height 29
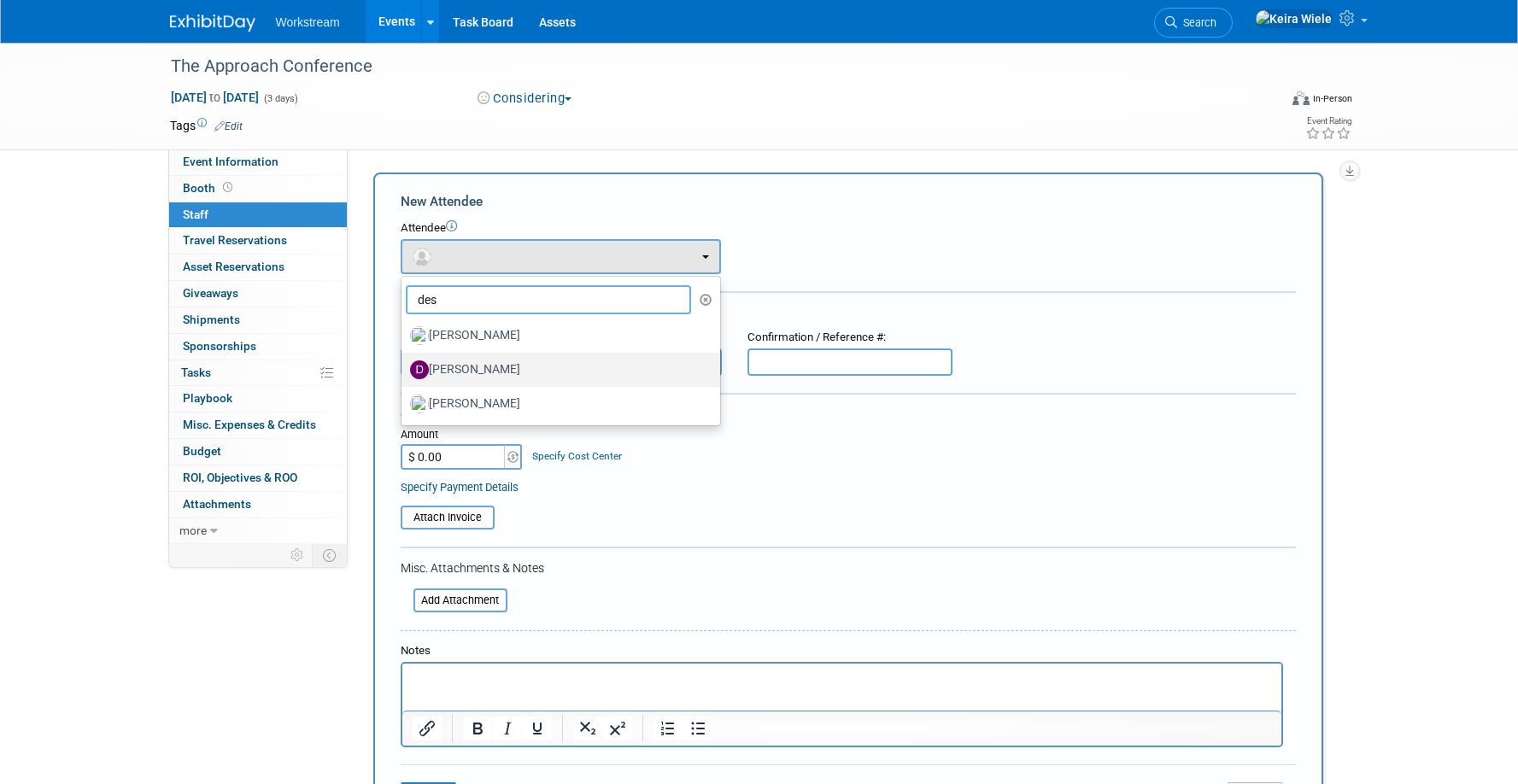
type input "des"
click at [553, 353] on link "Desmond Lim" at bounding box center [561, 369] width 319 height 34
click at [547, 367] on label "Desmond Lim" at bounding box center [556, 369] width 293 height 27
click at [404, 367] on input "Desmond Lim" at bounding box center [397, 367] width 11 height 11
select select "c42a2055-c84b-41fe-ba5c-c287a119fafc"
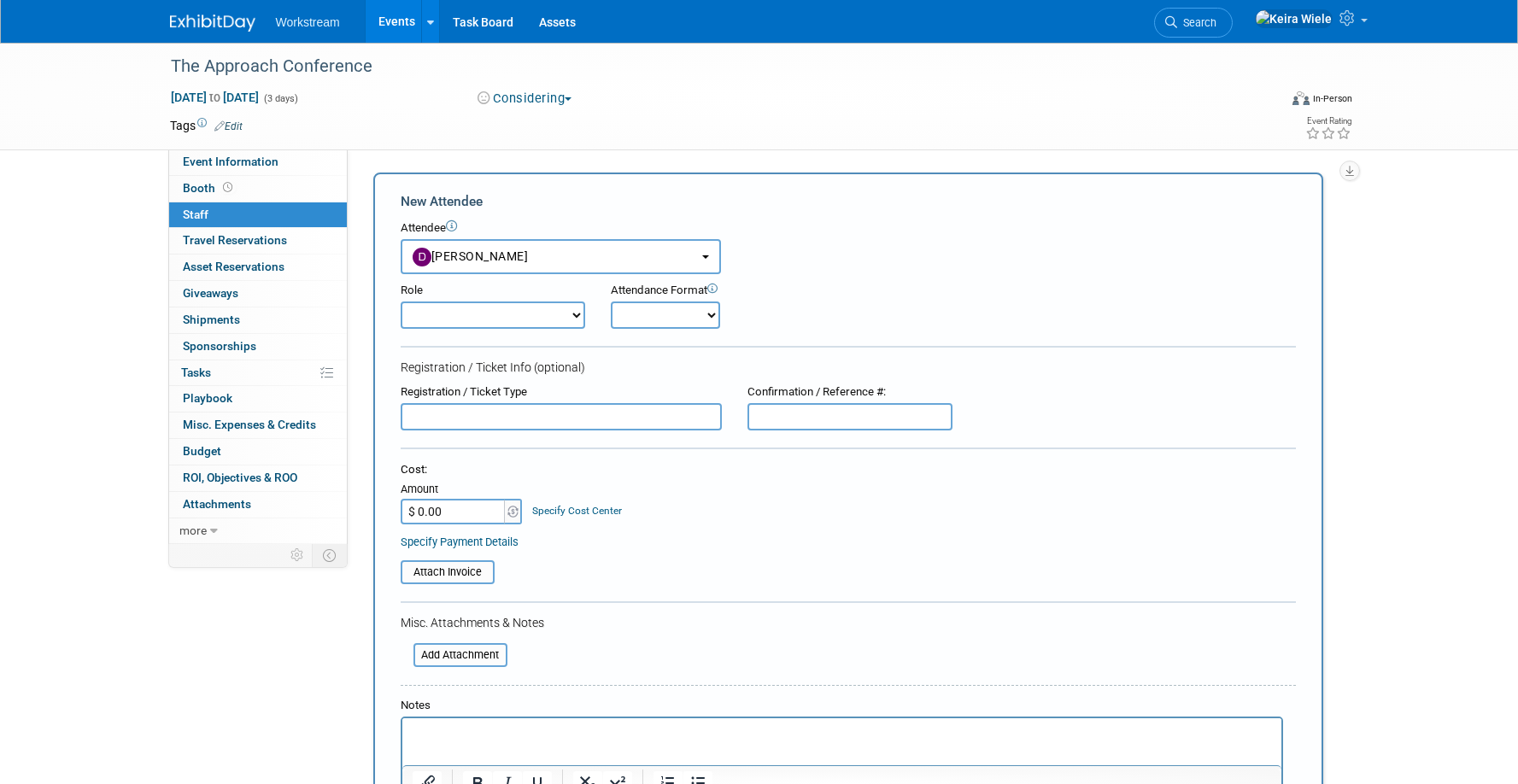
click at [569, 317] on select "Booth Staff Demonstrator Host Planner Presenter Sales Representative Set-up/Dis…" at bounding box center [493, 315] width 185 height 27
select select "5"
click at [400, 301] on select "Booth Staff Demonstrator Host Planner Presenter Sales Representative Set-up/Dis…" at bounding box center [493, 315] width 185 height 27
click at [652, 299] on div "Attendance Format Onsite Remote" at bounding box center [712, 305] width 205 height 46
click at [649, 311] on select "Onsite Remote" at bounding box center [665, 315] width 109 height 27
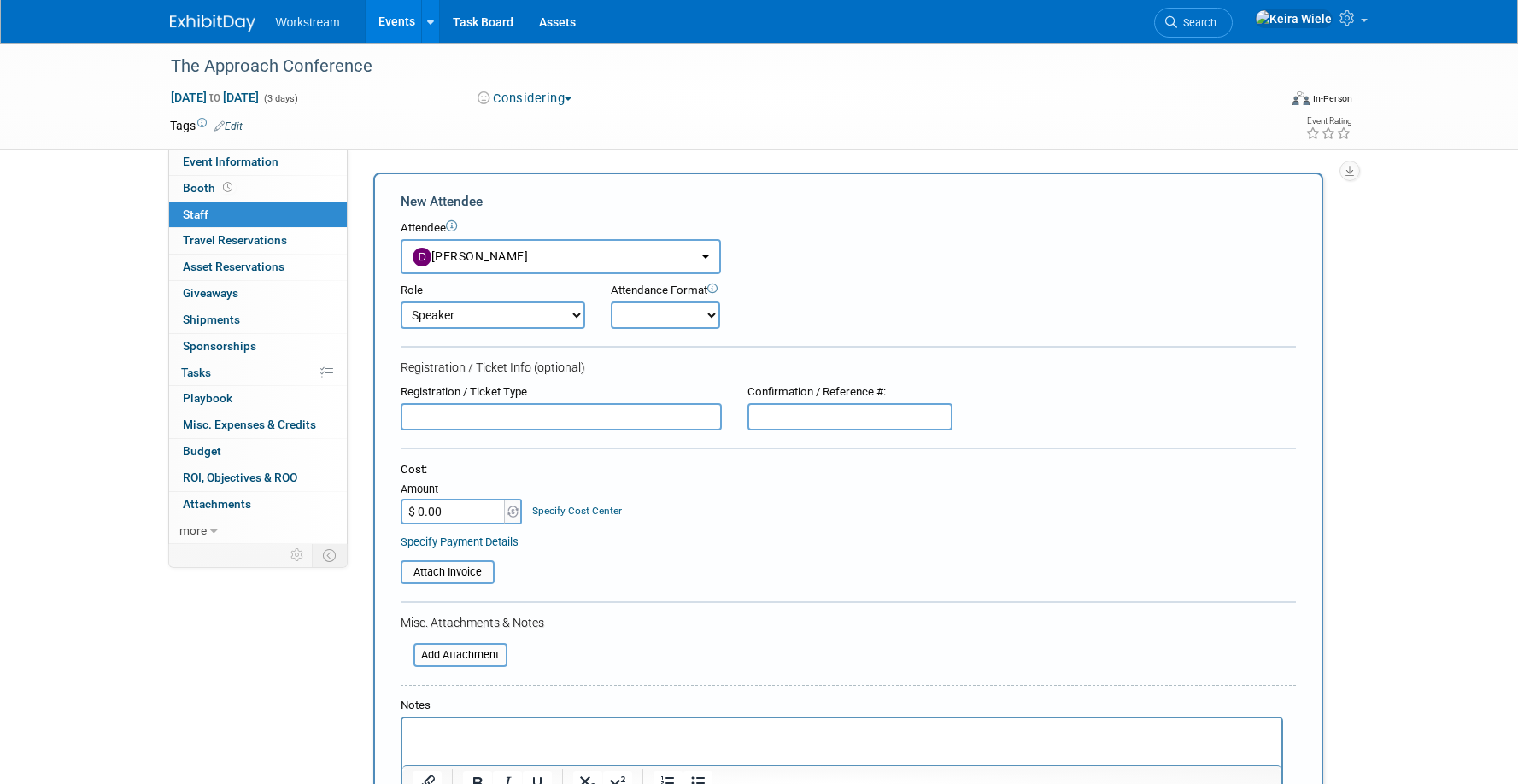
select select "1"
click at [610, 301] on select "Onsite Remote" at bounding box center [665, 315] width 109 height 27
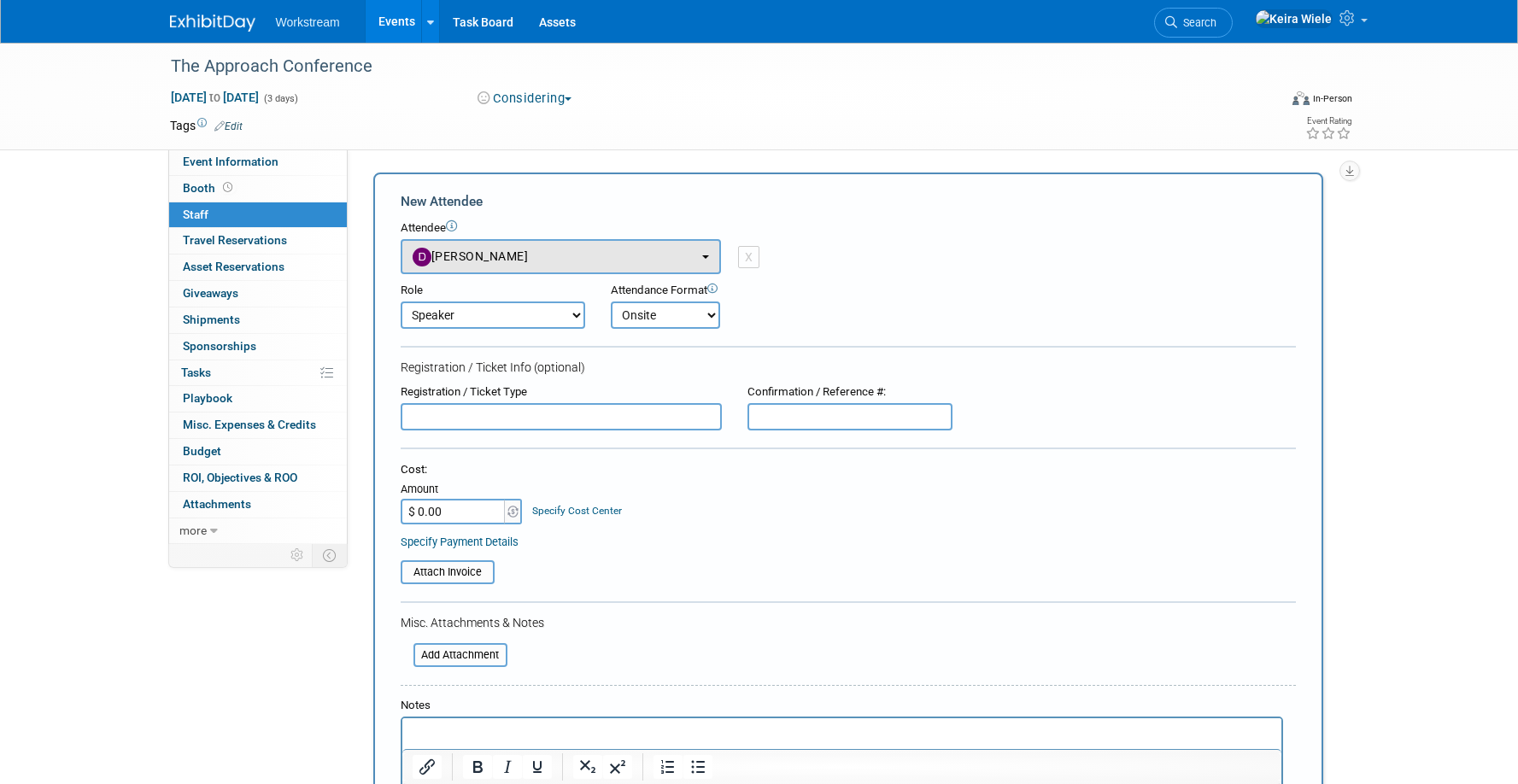
scroll to position [312, 0]
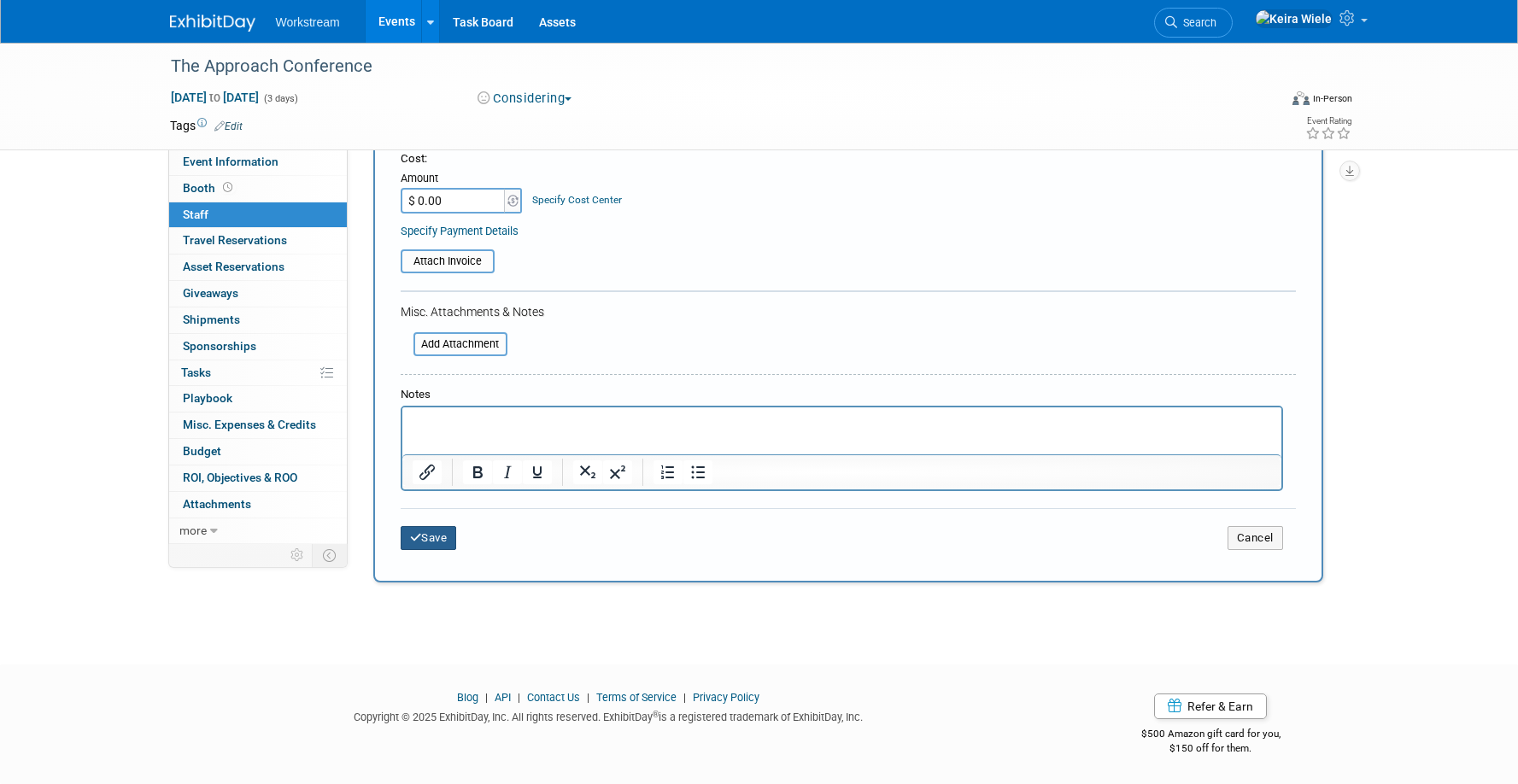
click at [437, 528] on button "Save" at bounding box center [429, 537] width 56 height 24
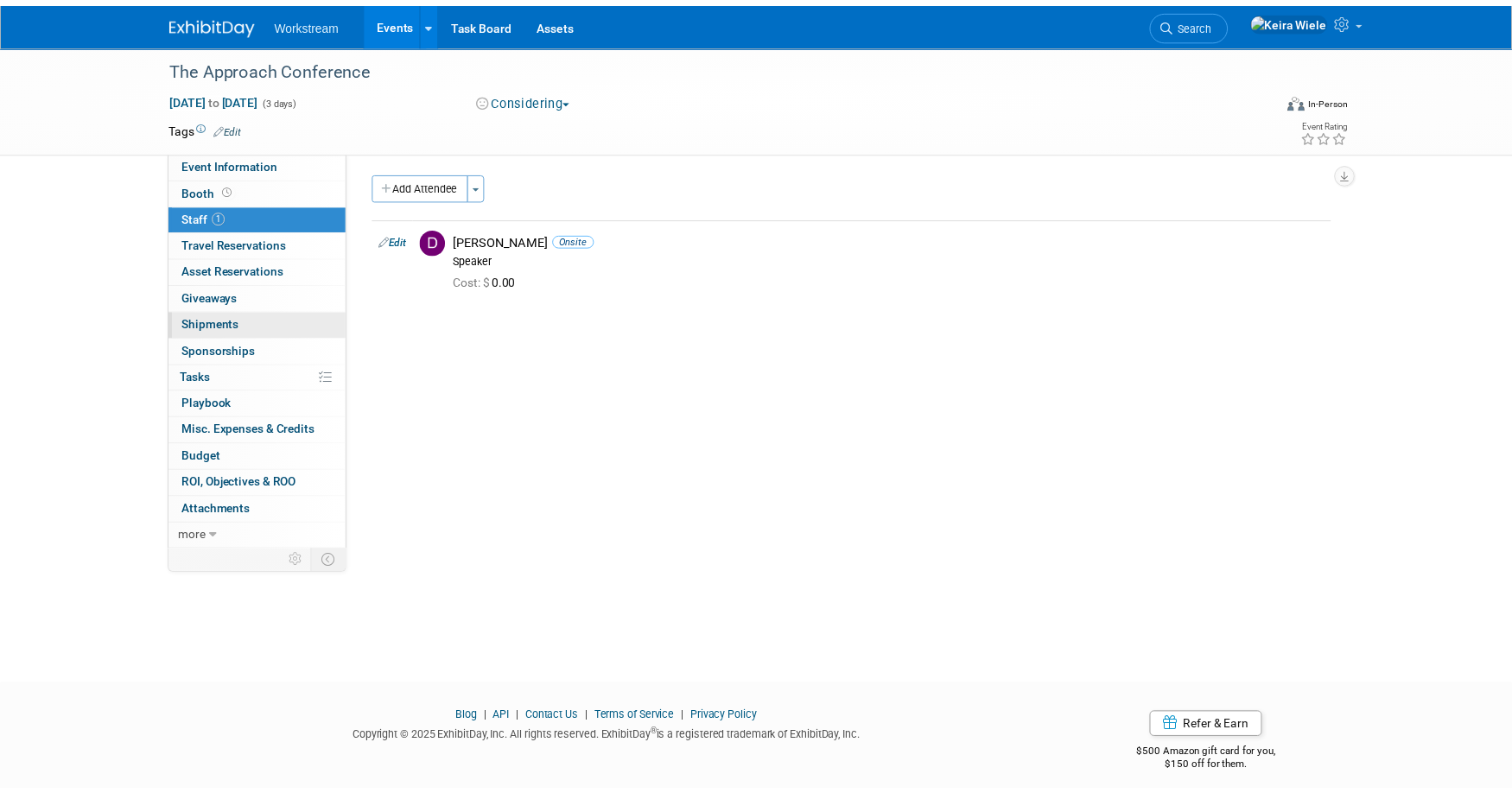
scroll to position [0, 0]
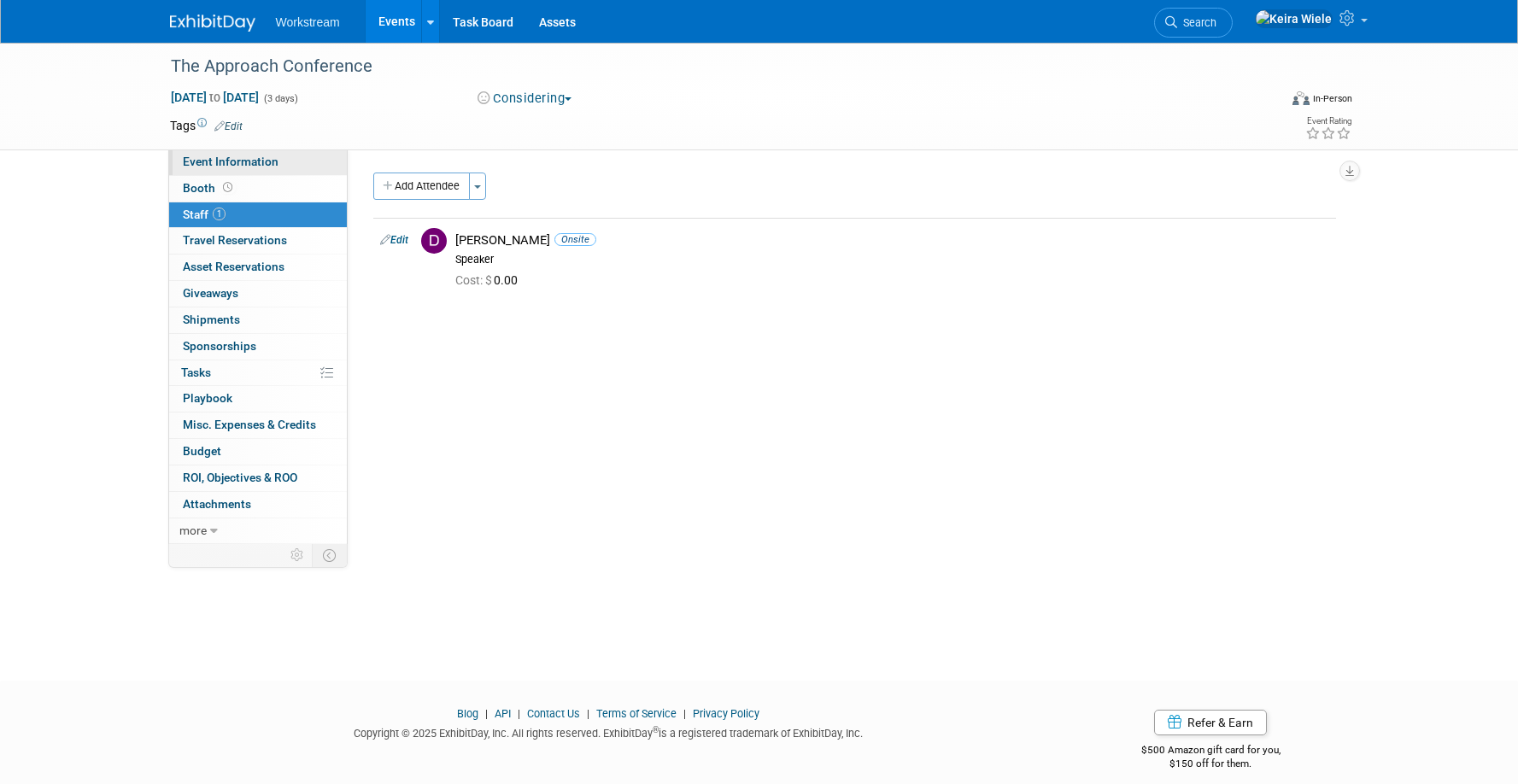
click at [264, 163] on span "Event Information" at bounding box center [230, 161] width 95 height 14
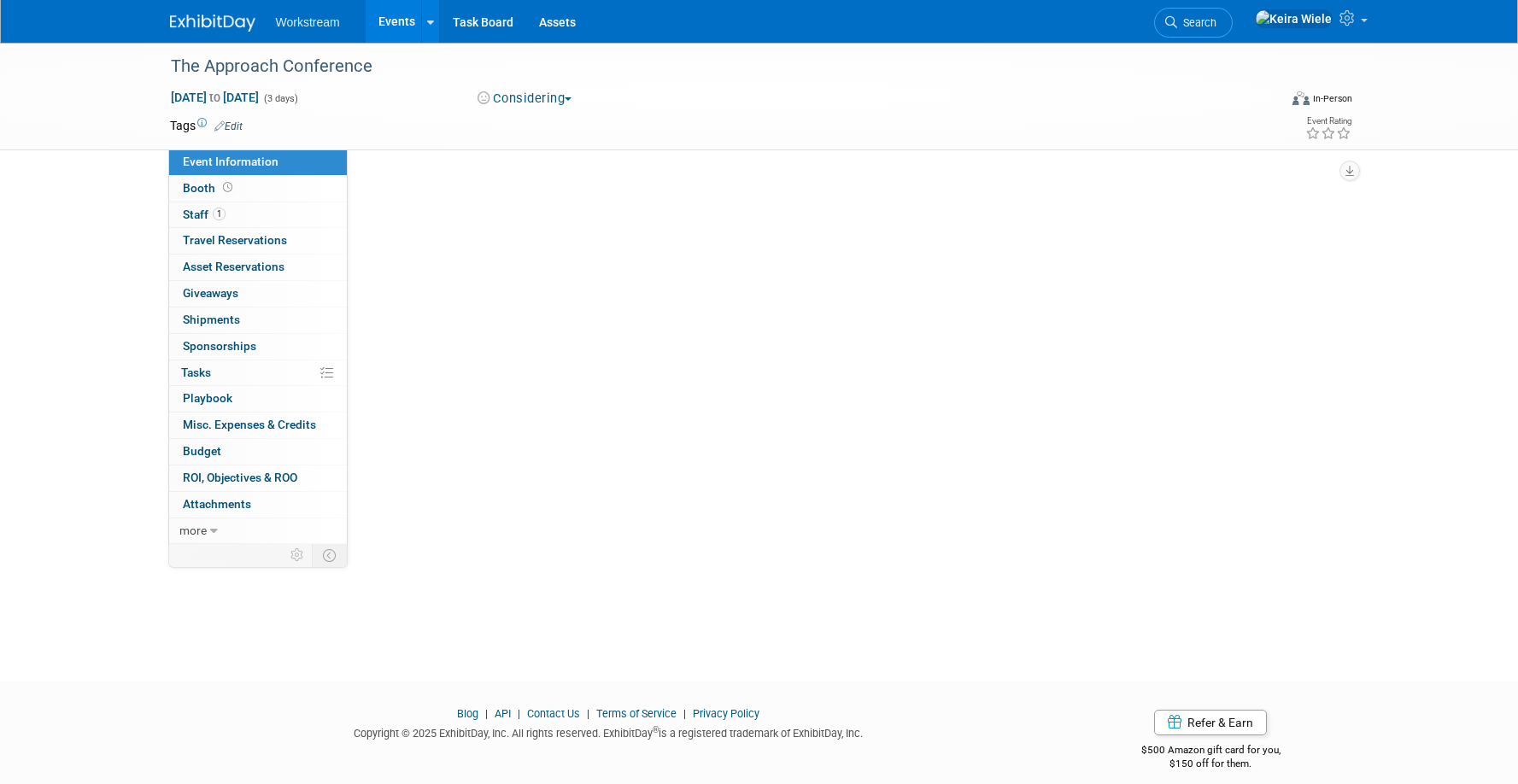
select select "Franchise"
select select "Restaurant"
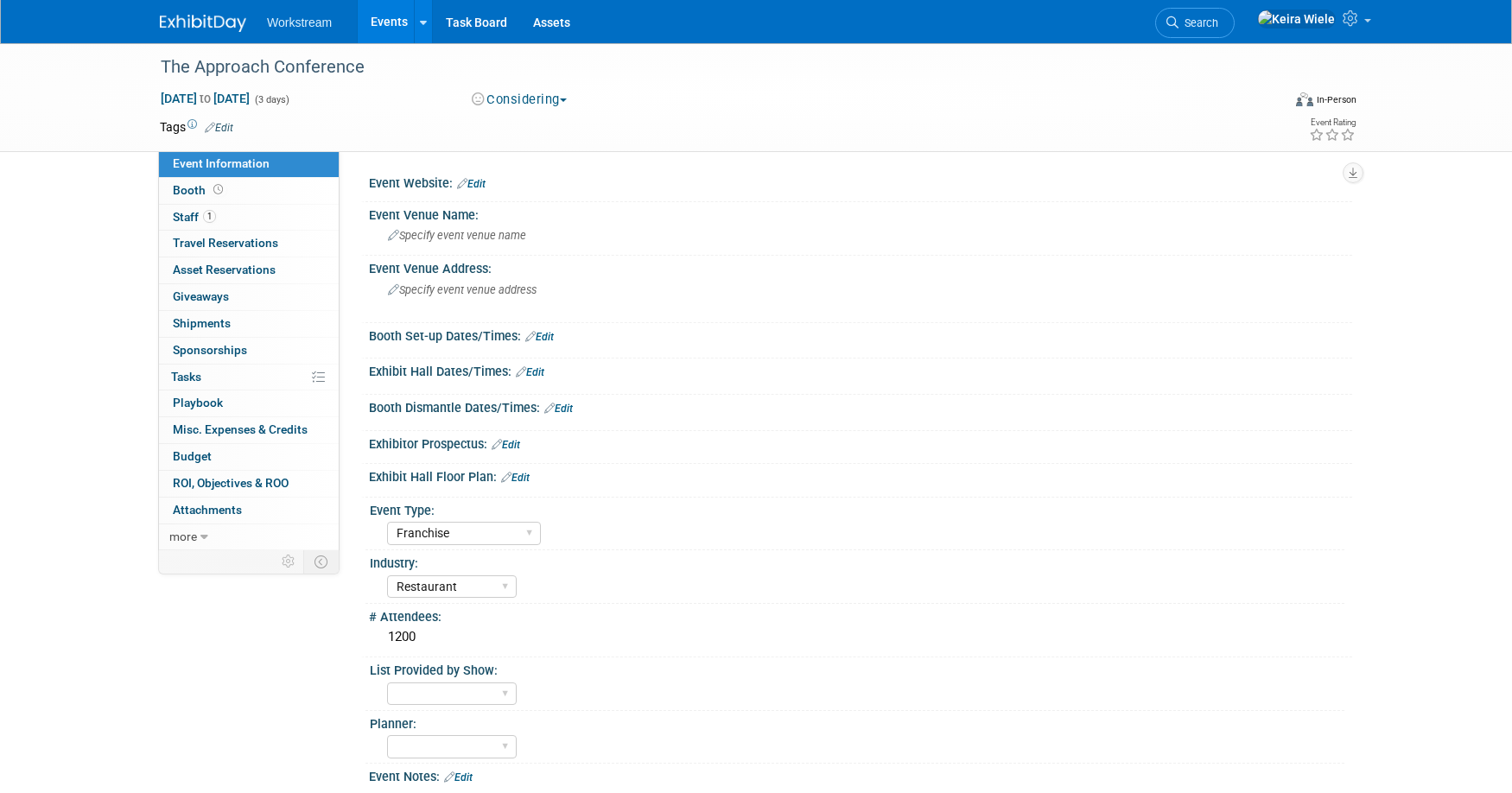
click at [375, 21] on link "Events" at bounding box center [389, 22] width 63 height 43
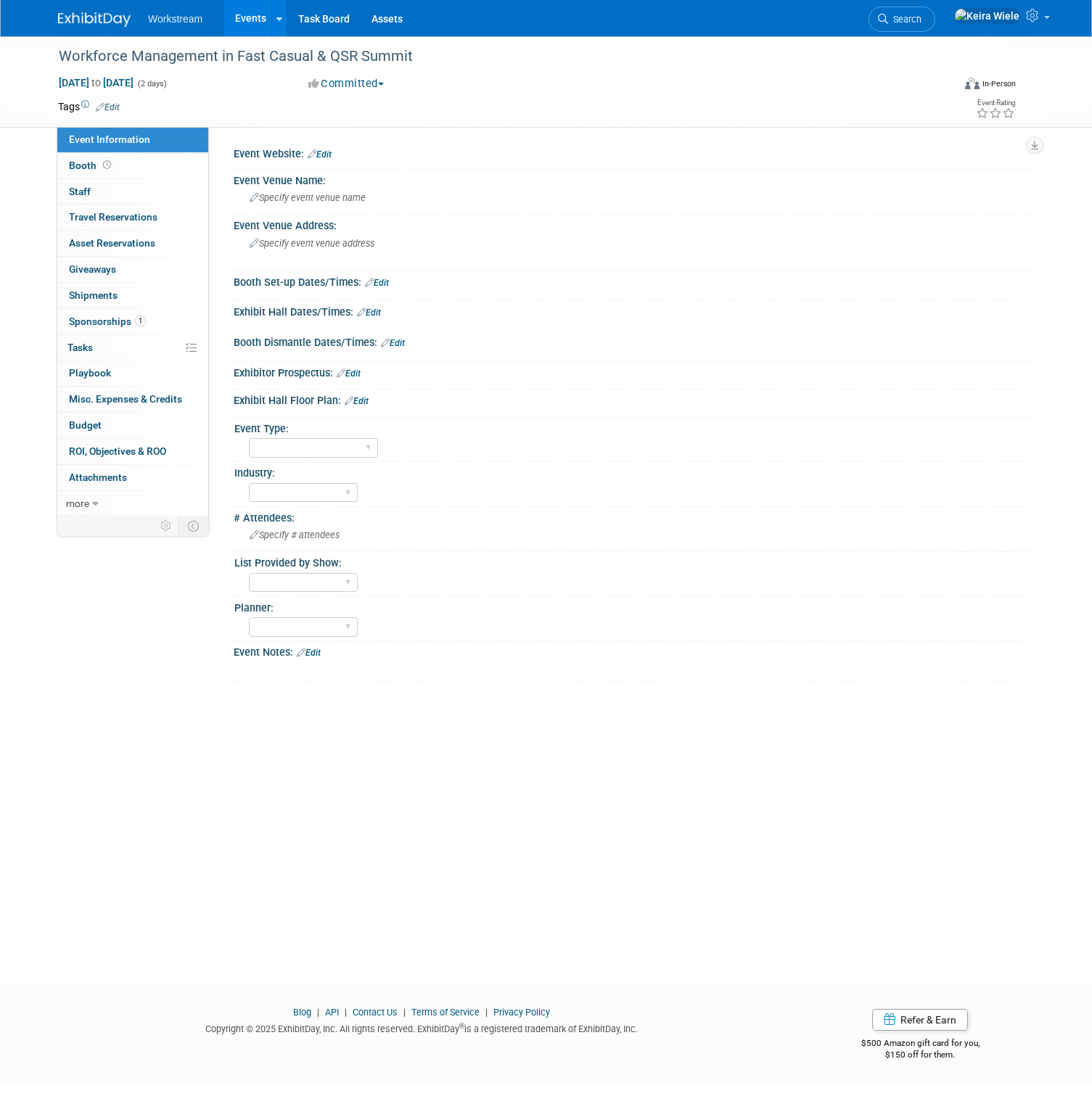
click at [258, 12] on link "Events" at bounding box center [251, 18] width 53 height 36
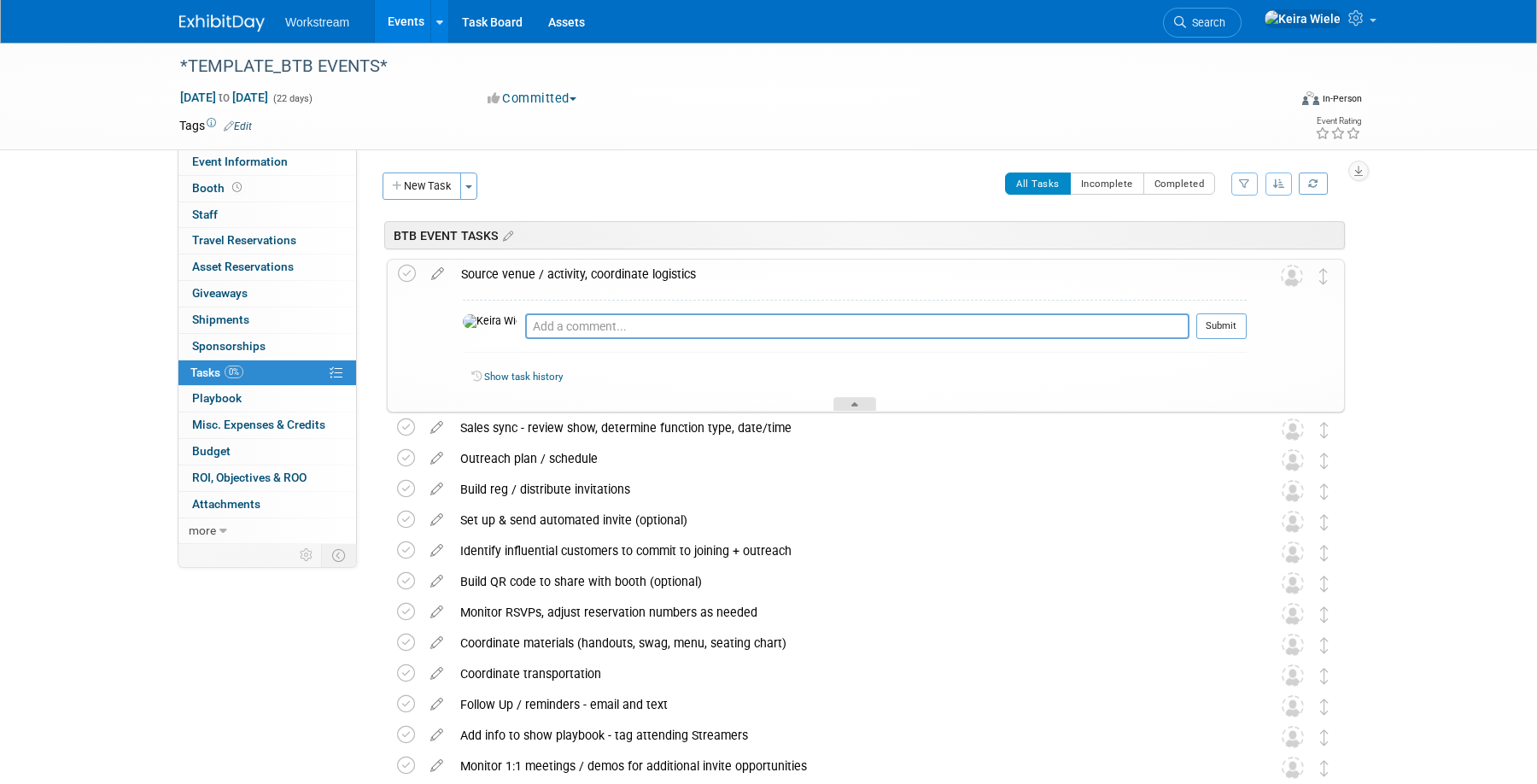
click at [844, 402] on div at bounding box center [855, 404] width 43 height 15
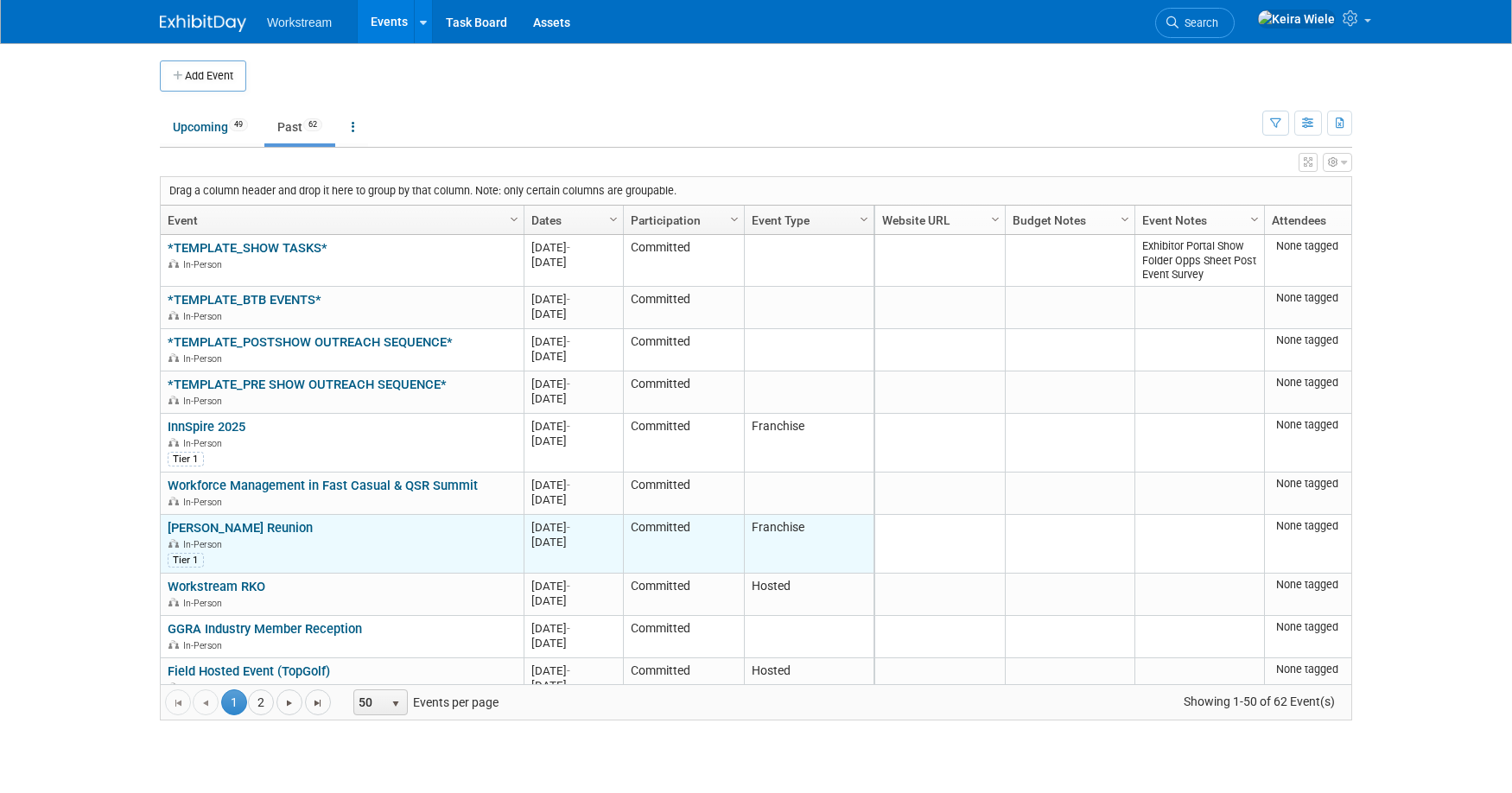
click at [223, 528] on link "[PERSON_NAME] Reunion" at bounding box center [240, 528] width 145 height 16
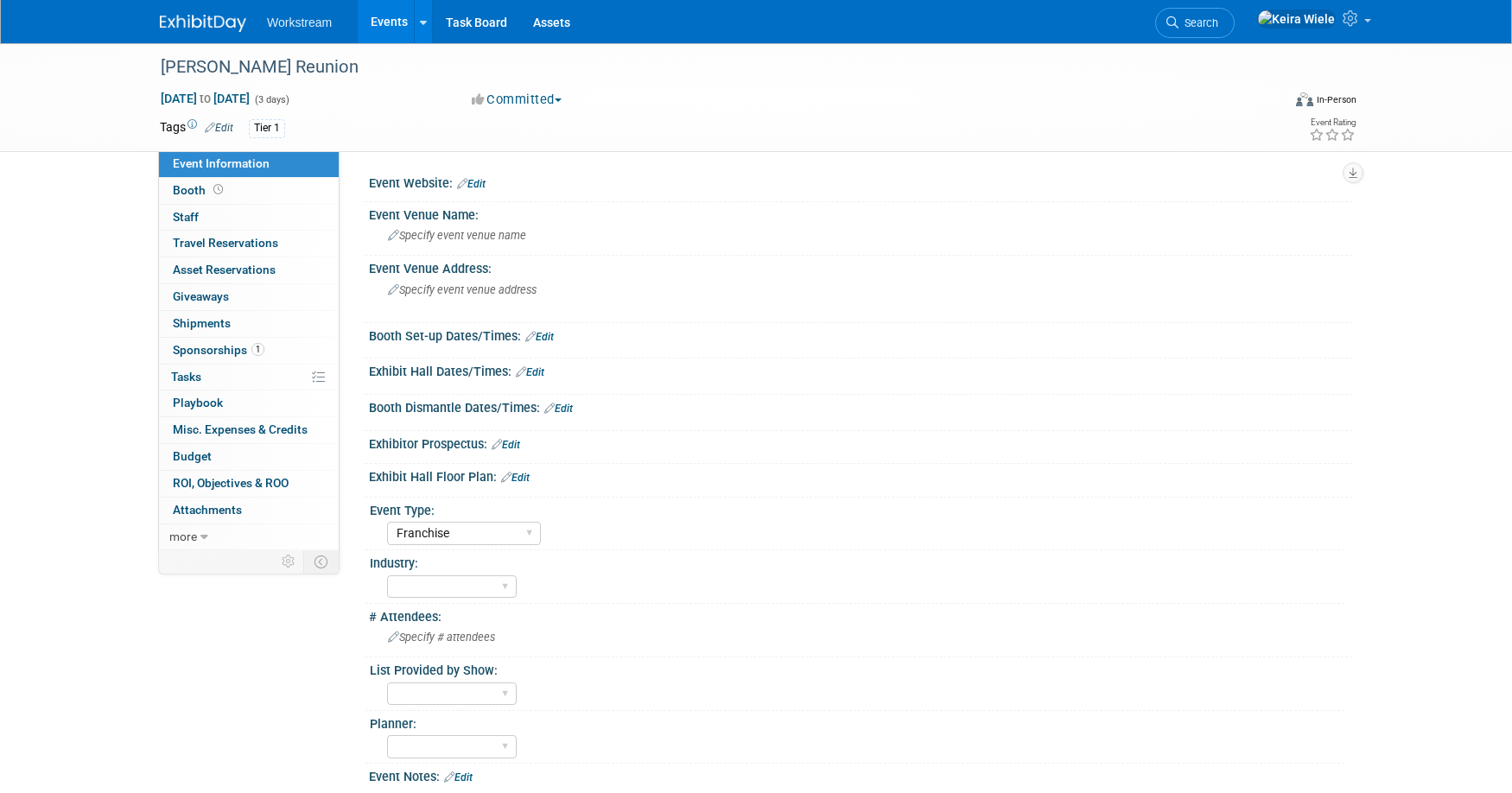
select select "Franchise"
click at [388, 16] on link "Events" at bounding box center [389, 22] width 63 height 43
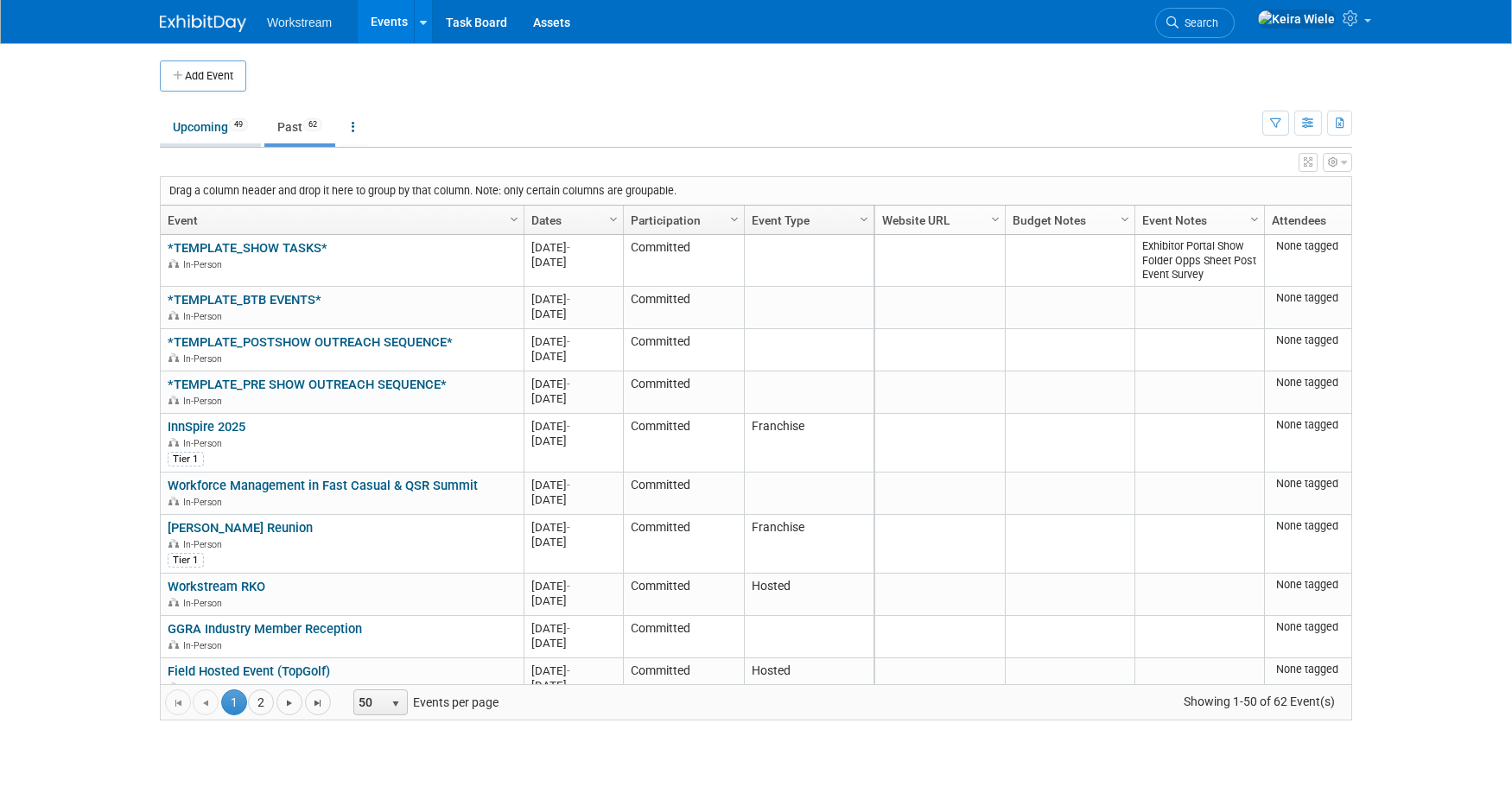
click at [192, 128] on link "Upcoming 49" at bounding box center [210, 126] width 101 height 32
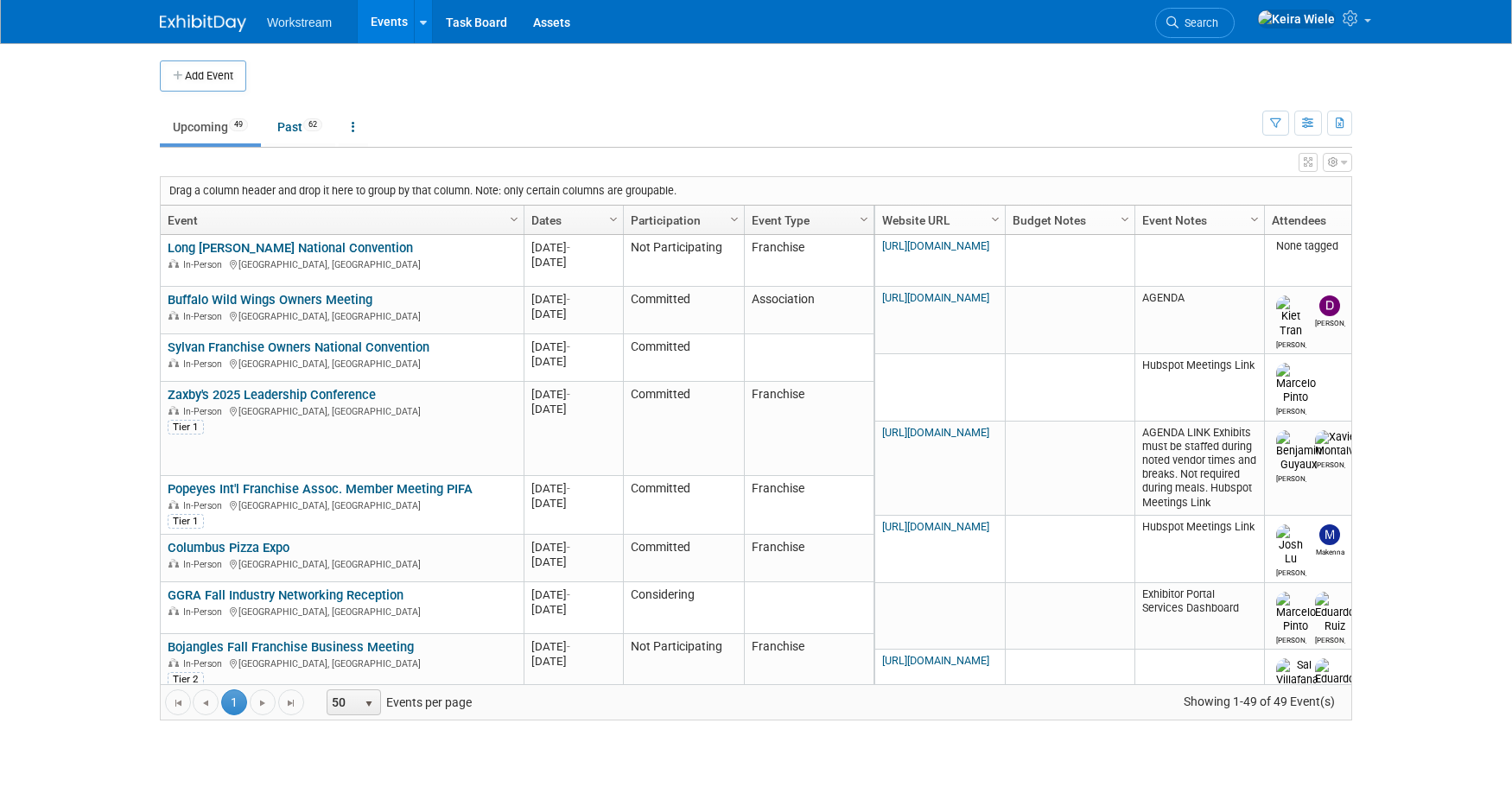
scroll to position [1909, 0]
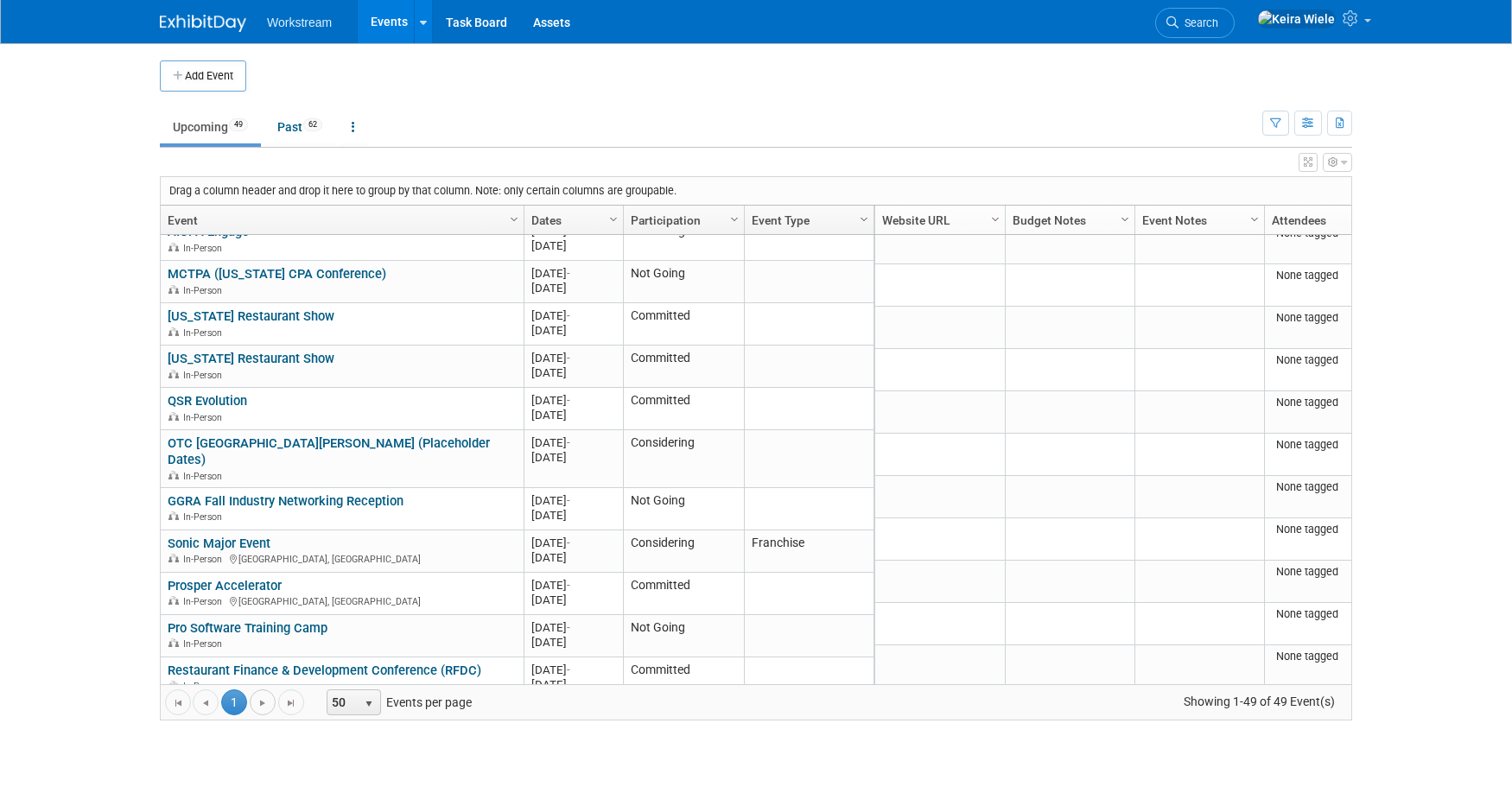
click at [261, 710] on link "Go to the next page" at bounding box center [262, 702] width 26 height 26
click at [262, 705] on span "Go to the next page" at bounding box center [262, 703] width 14 height 14
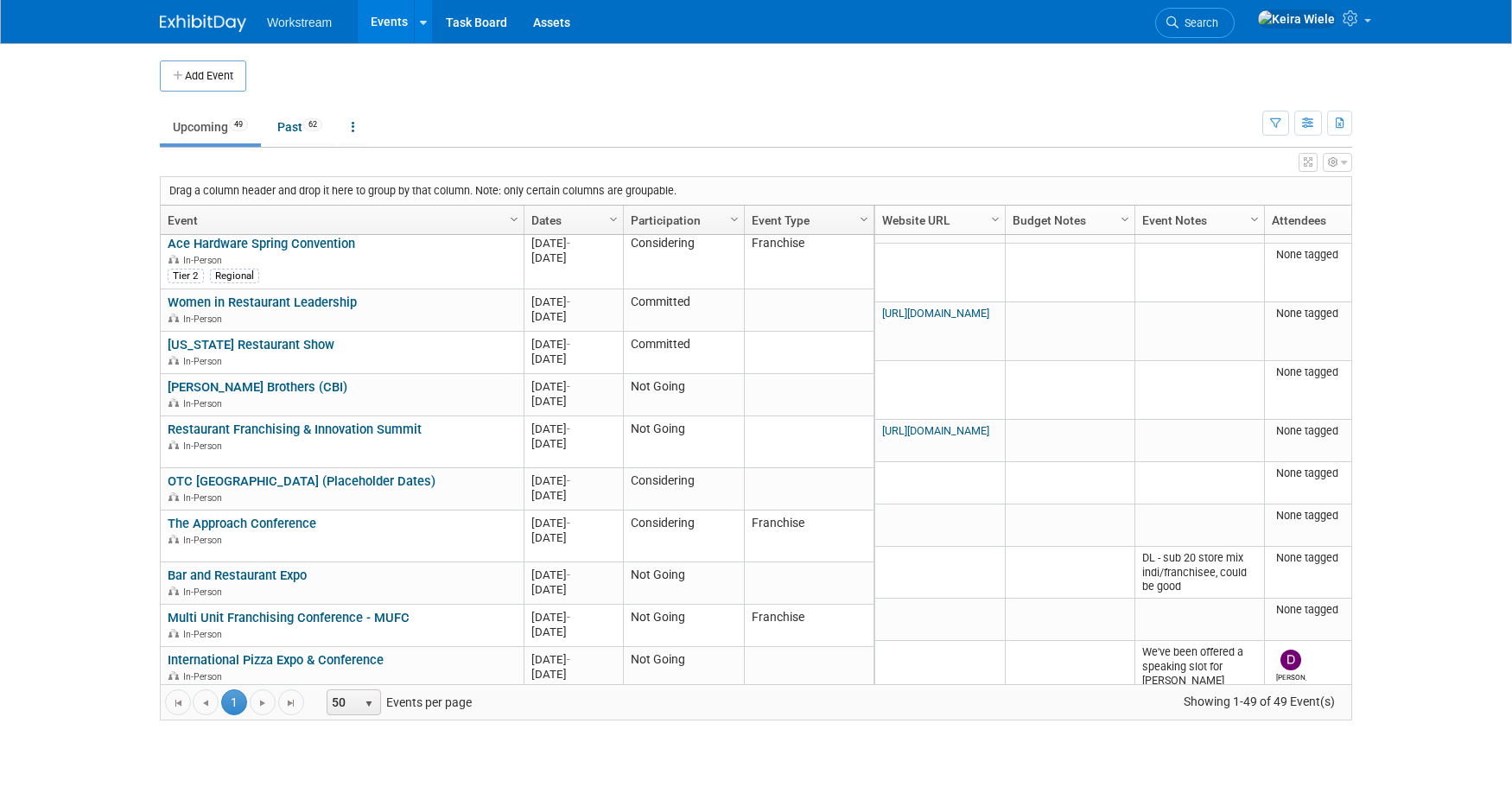
scroll to position [1037, 0]
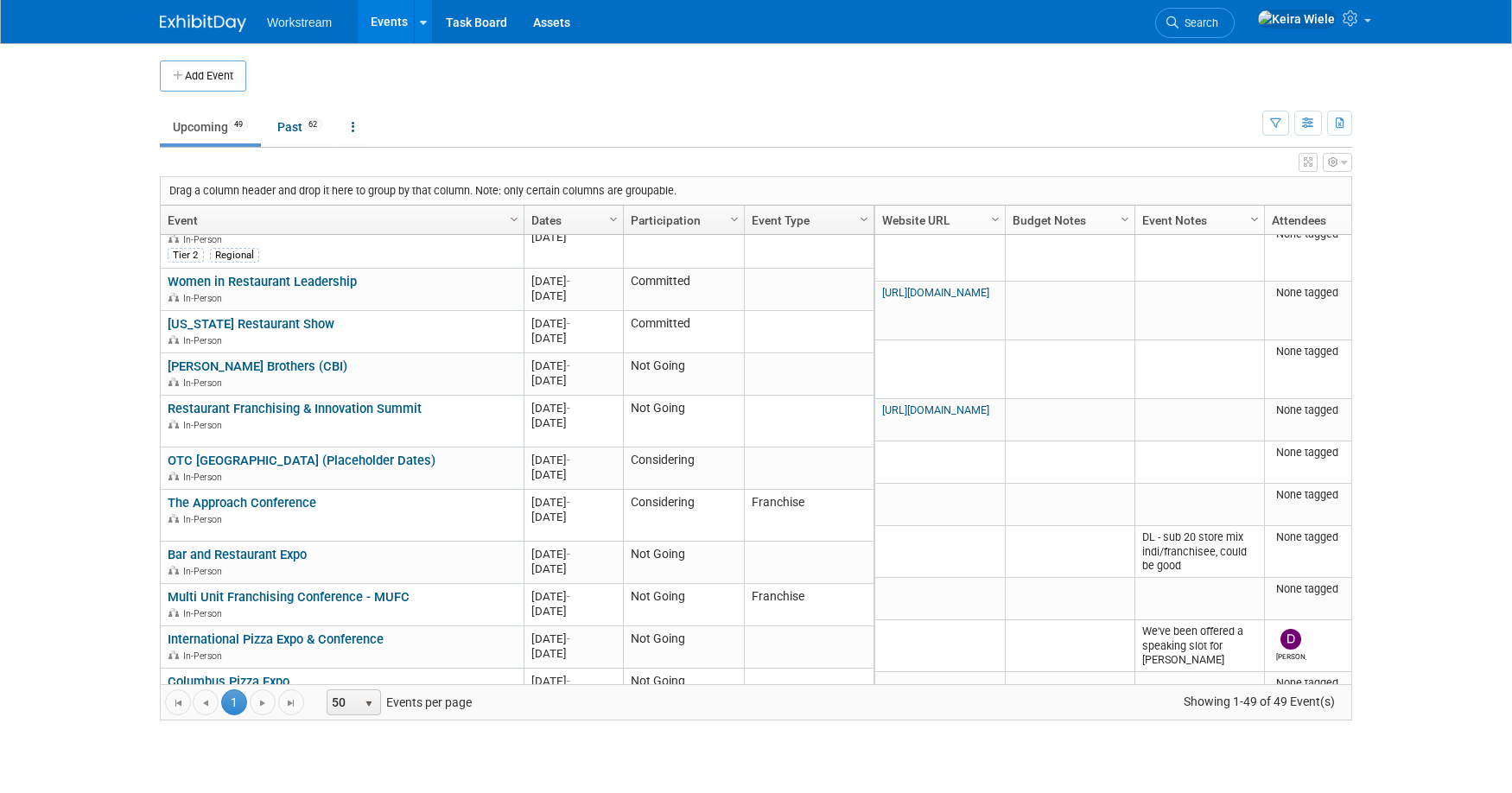
click at [771, 131] on ul "Upcoming 49 Past 62 All Events 111 Past and Upcoming Grouped Annually Events gr…" at bounding box center [711, 129] width 1102 height 39
